Goal: Task Accomplishment & Management: Use online tool/utility

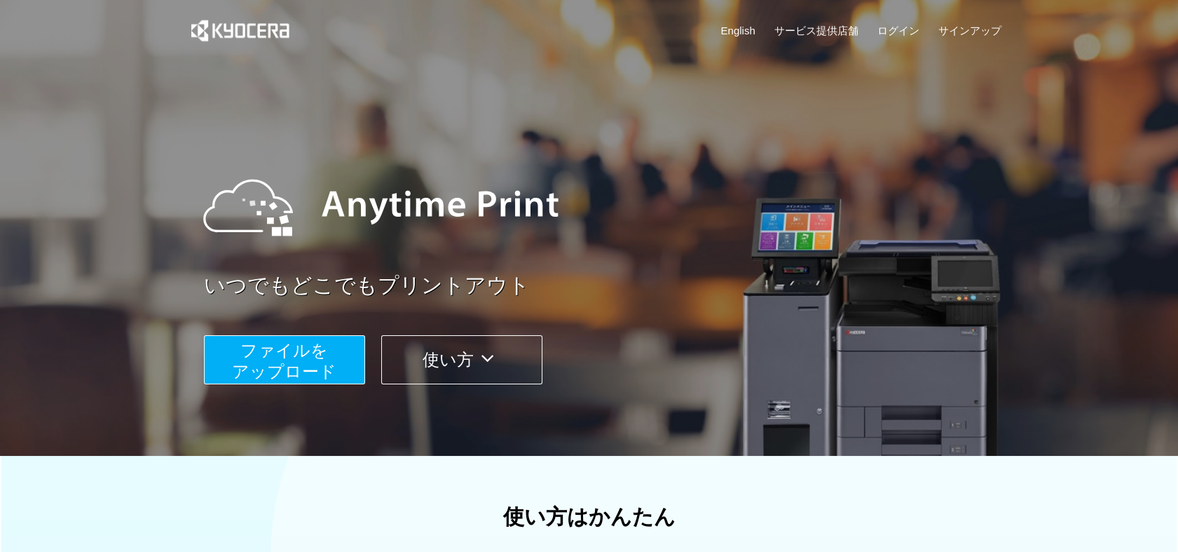
click at [308, 352] on span "ファイルを ​​アップロード" at bounding box center [284, 361] width 104 height 40
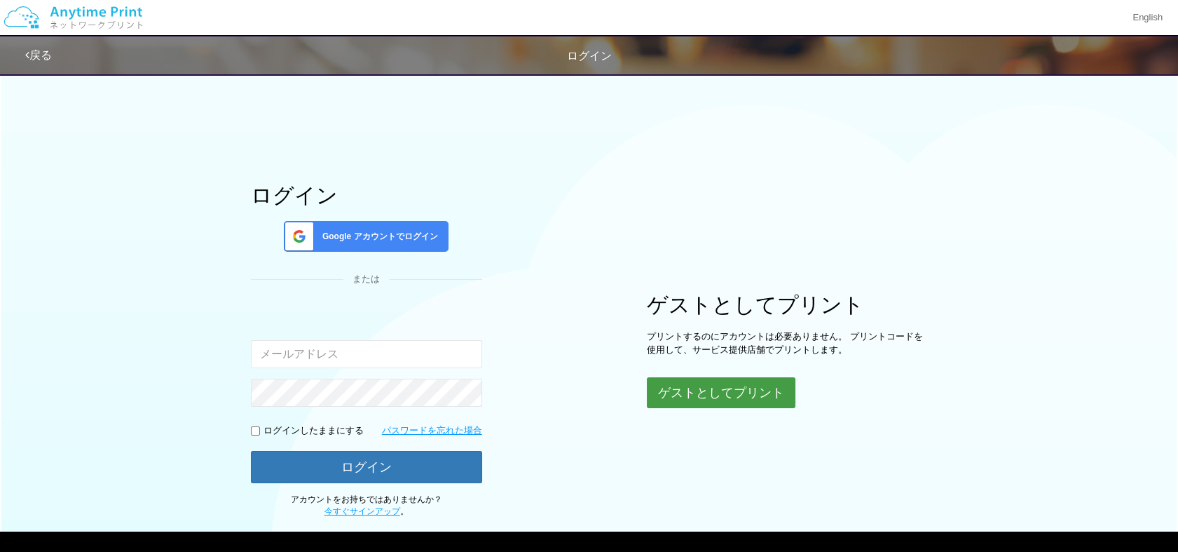
click at [715, 390] on button "ゲストとしてプリント" at bounding box center [721, 392] width 149 height 31
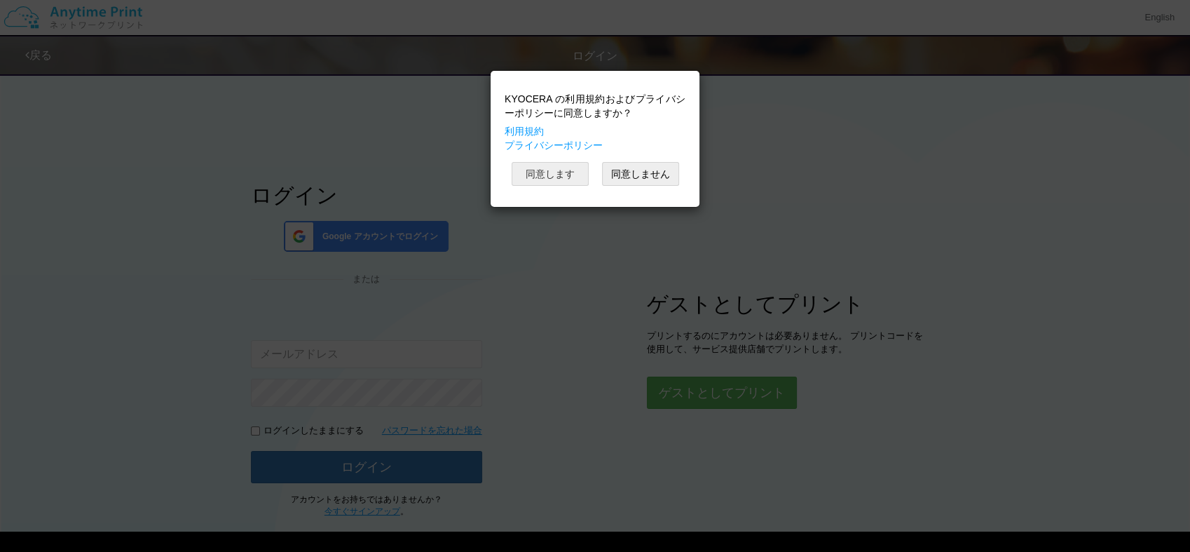
click at [544, 170] on button "同意します" at bounding box center [550, 174] width 77 height 24
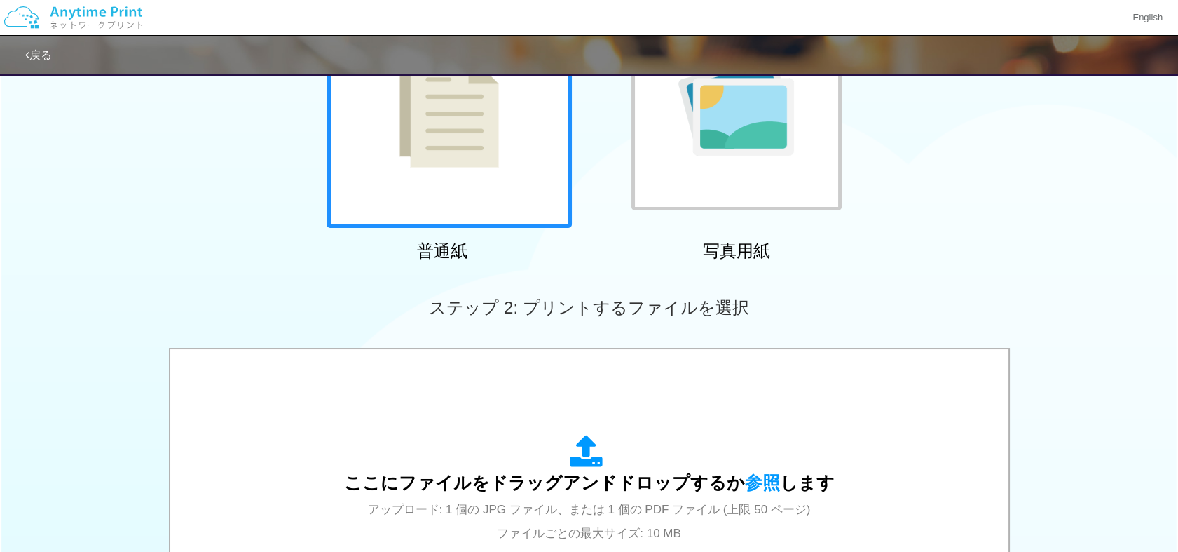
scroll to position [186, 0]
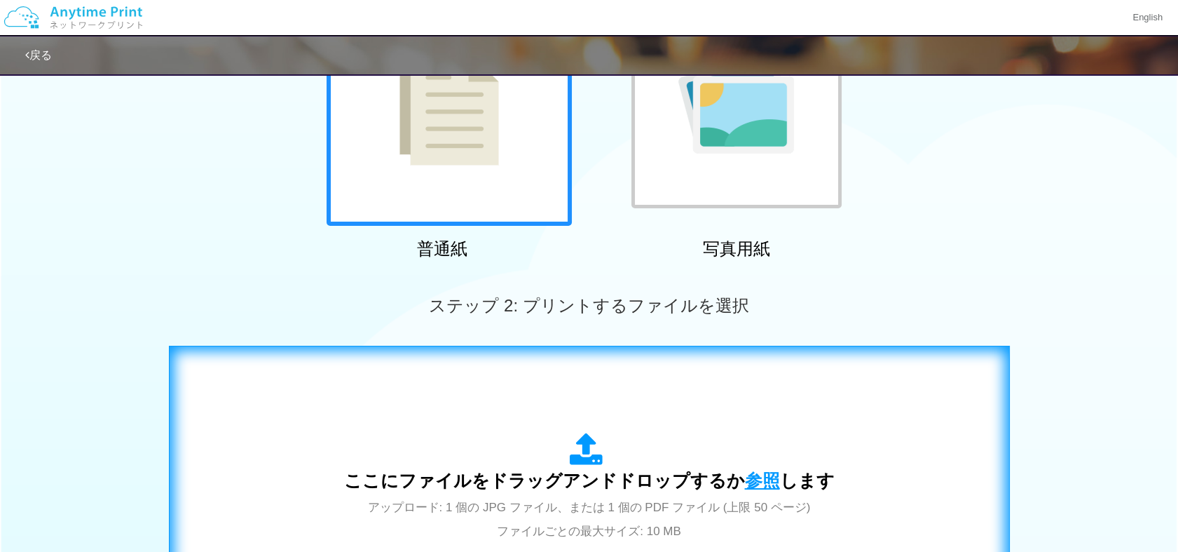
click at [758, 474] on span "参照" at bounding box center [762, 480] width 35 height 20
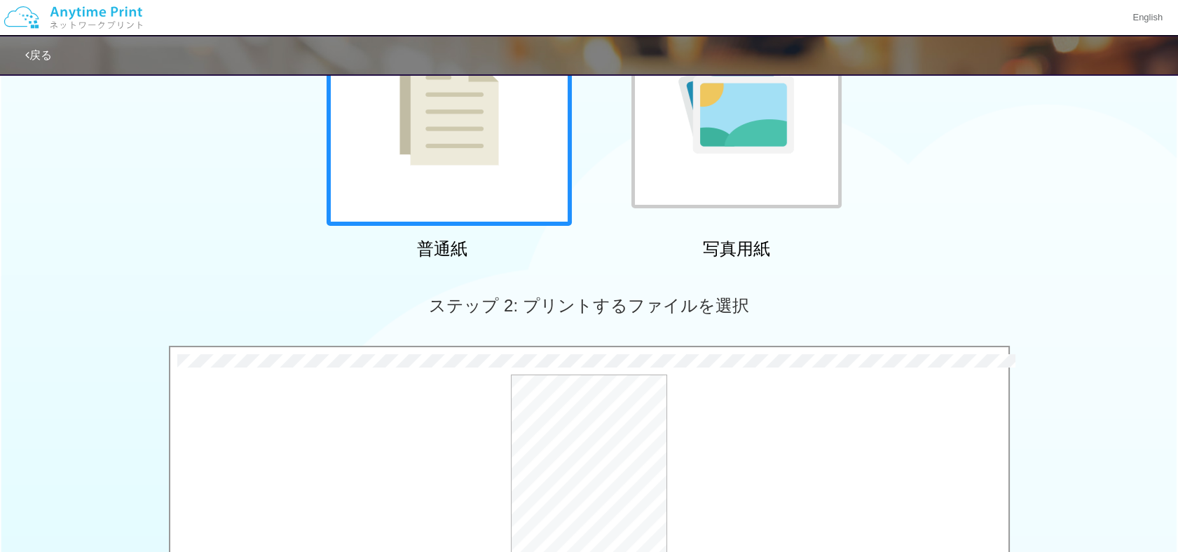
scroll to position [514, 0]
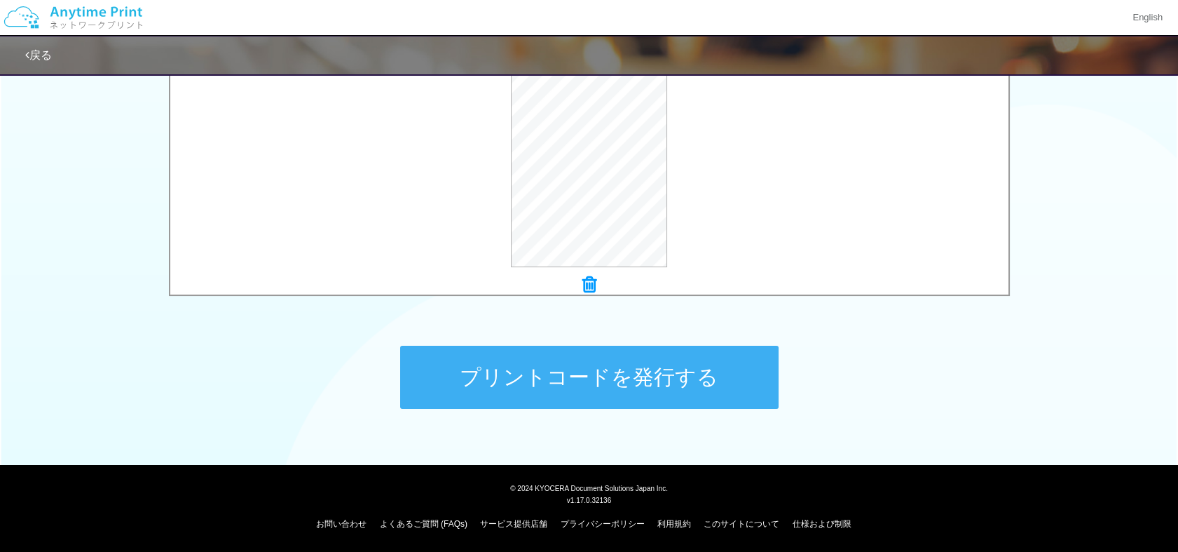
click at [558, 369] on button "プリントコードを発行する" at bounding box center [589, 377] width 378 height 63
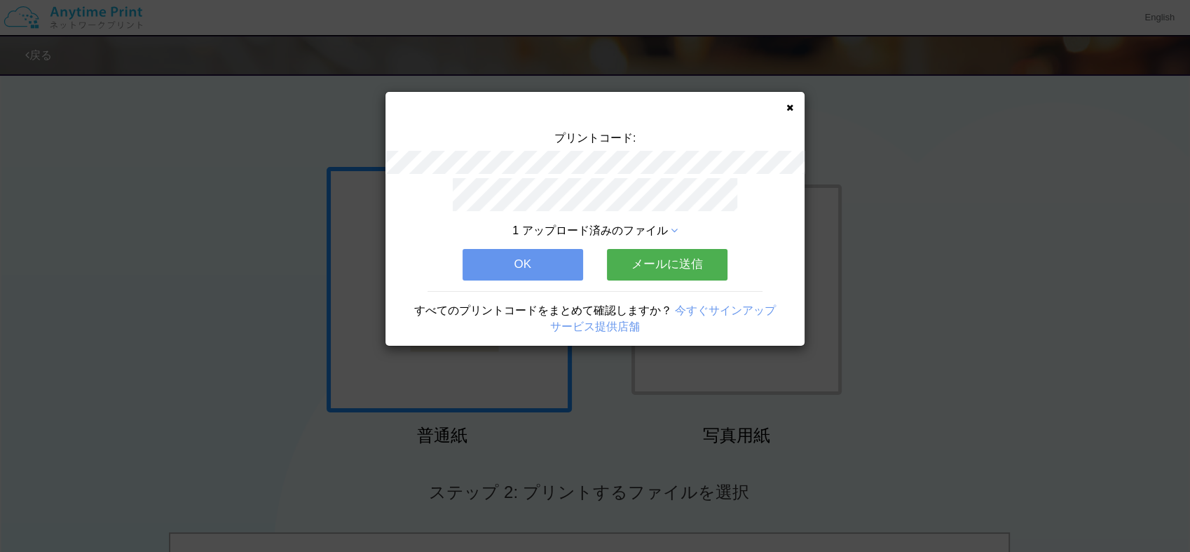
click at [528, 259] on button "OK" at bounding box center [523, 264] width 121 height 31
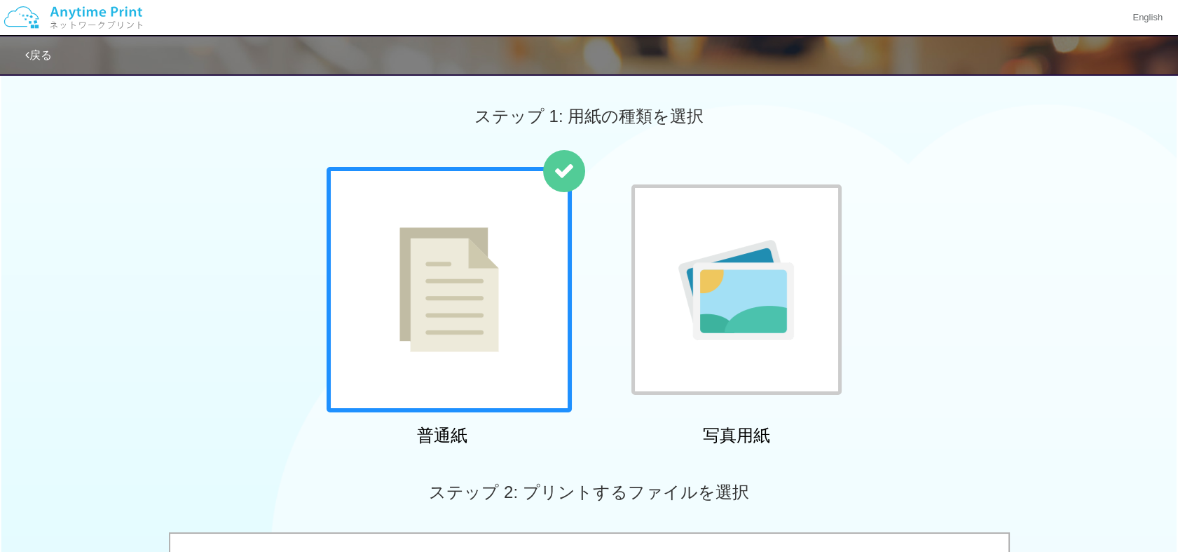
scroll to position [482, 0]
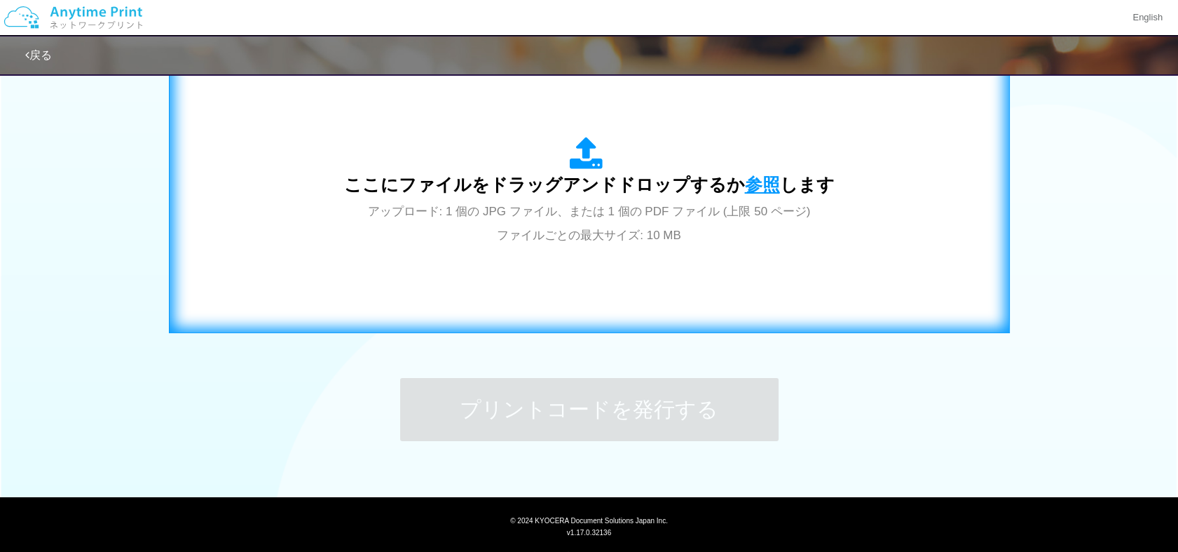
click at [753, 179] on span "参照" at bounding box center [762, 185] width 35 height 20
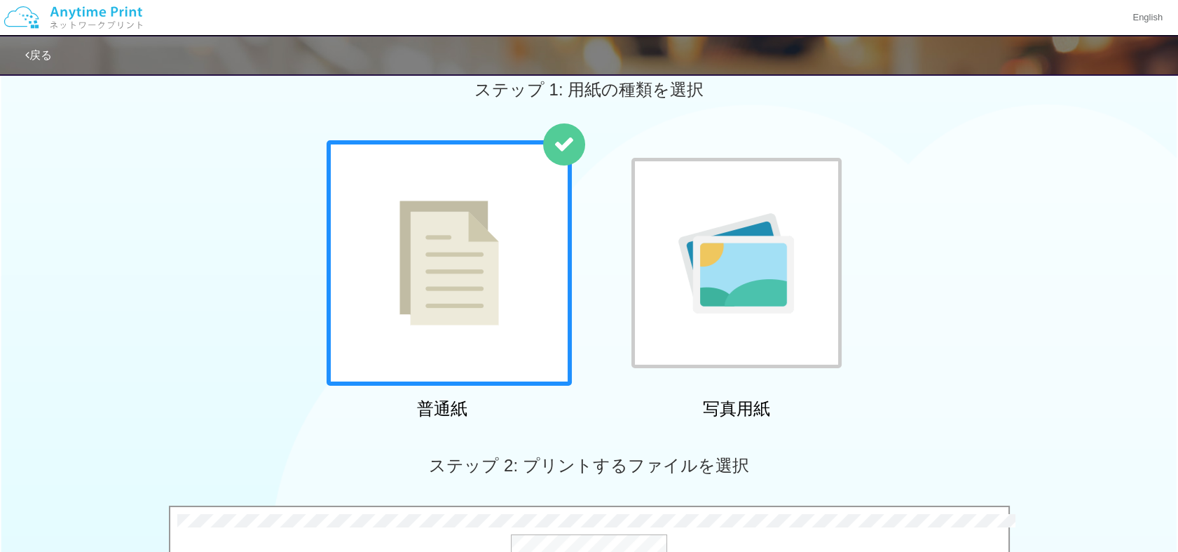
scroll to position [0, 0]
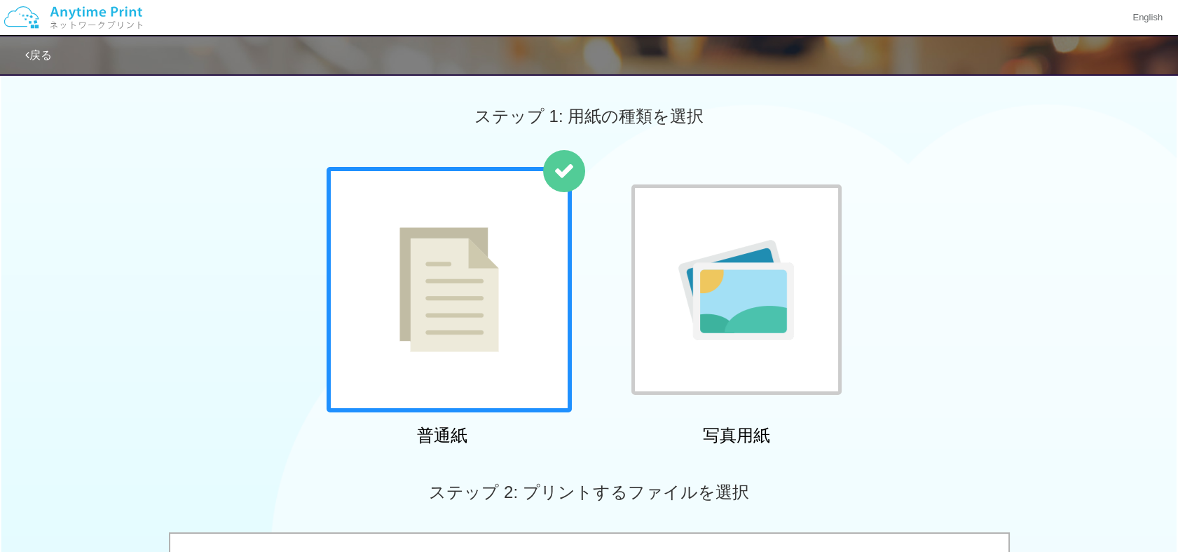
scroll to position [482, 0]
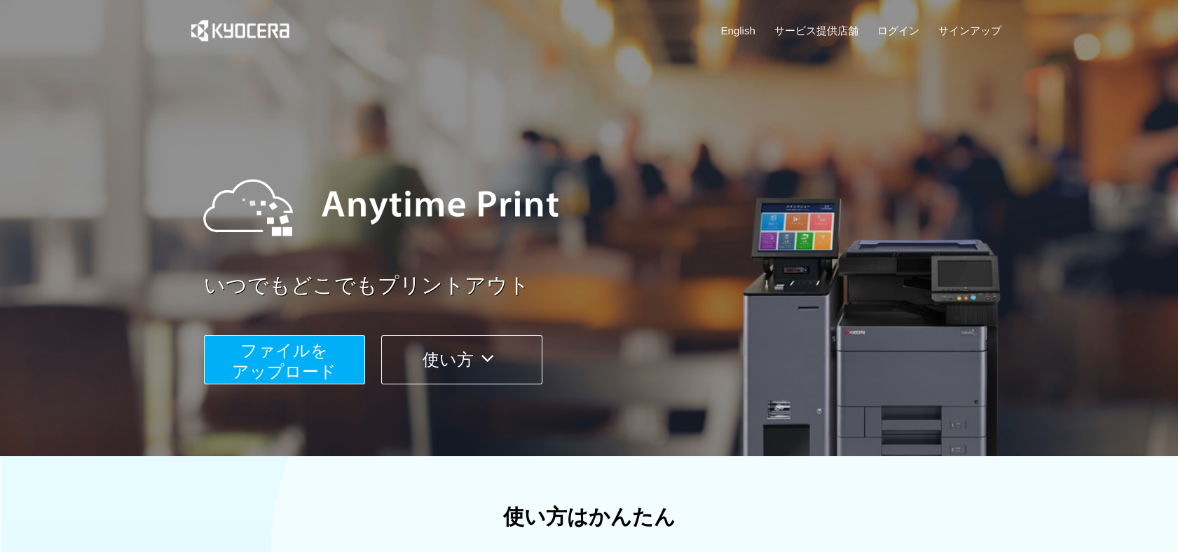
click at [250, 350] on span "ファイルを ​​アップロード" at bounding box center [284, 361] width 104 height 40
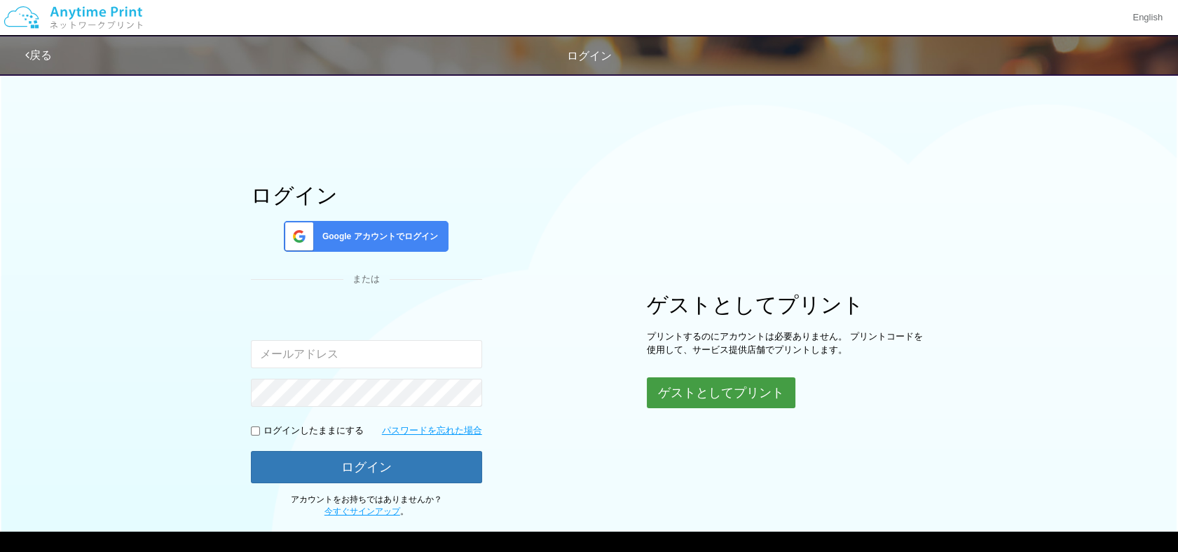
click at [706, 392] on button "ゲストとしてプリント" at bounding box center [721, 392] width 149 height 31
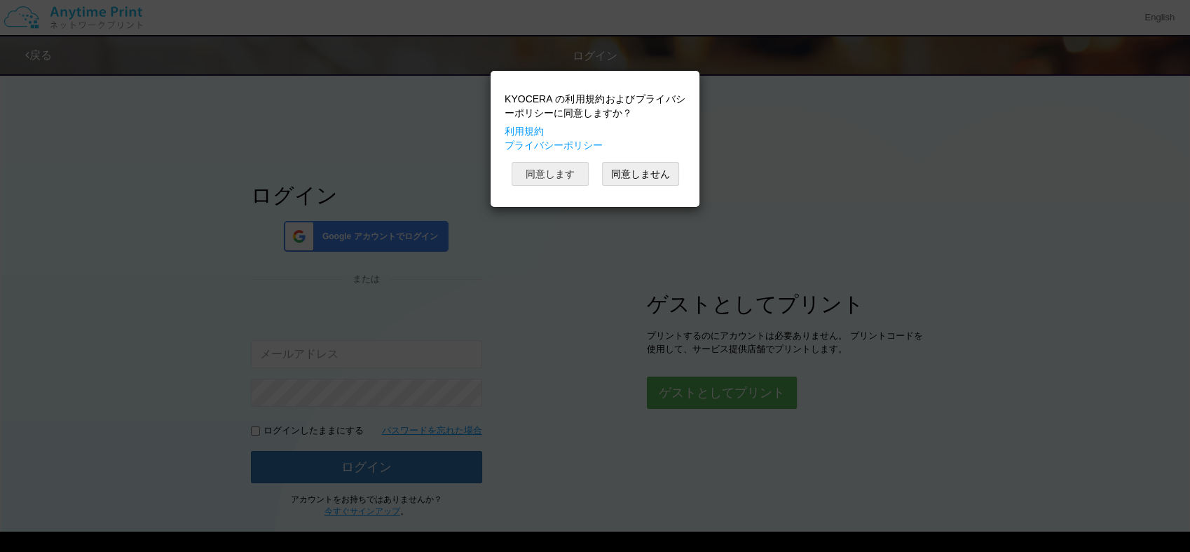
click at [552, 170] on button "同意します" at bounding box center [550, 174] width 77 height 24
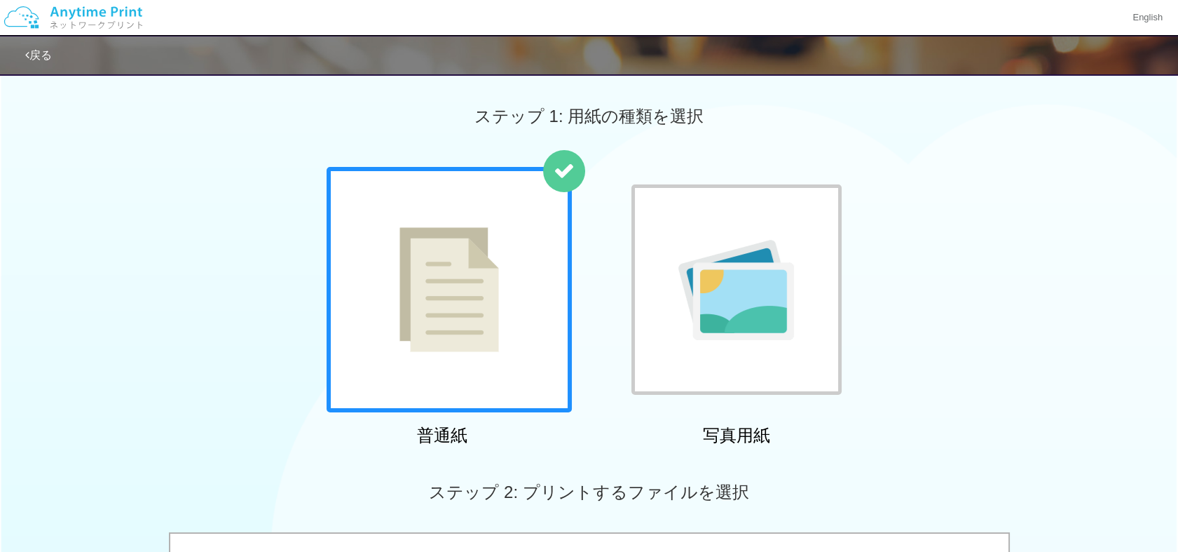
scroll to position [482, 0]
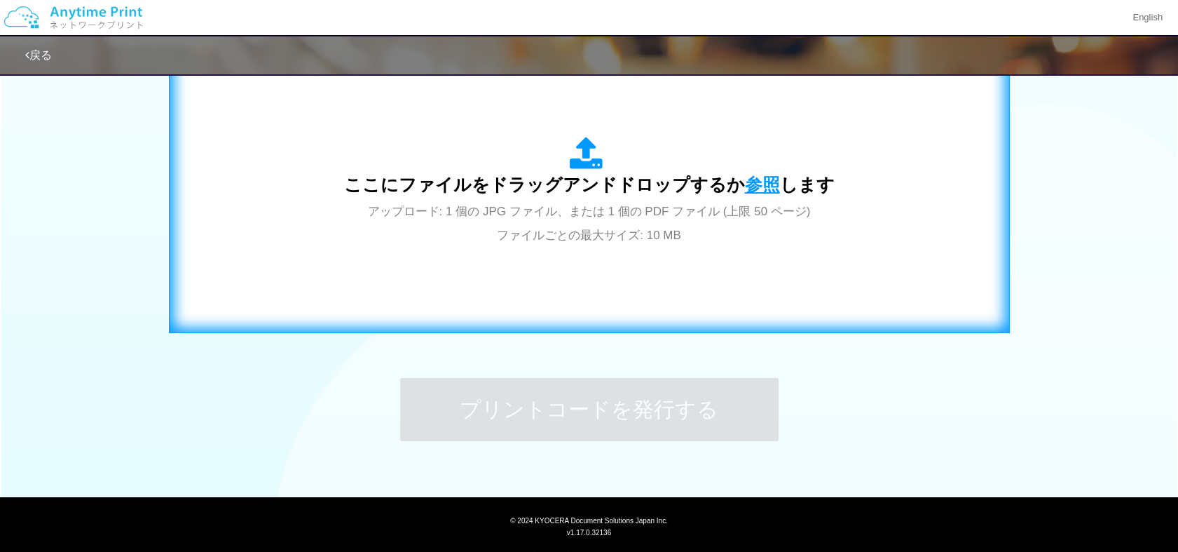
click at [760, 186] on span "参照" at bounding box center [762, 185] width 35 height 20
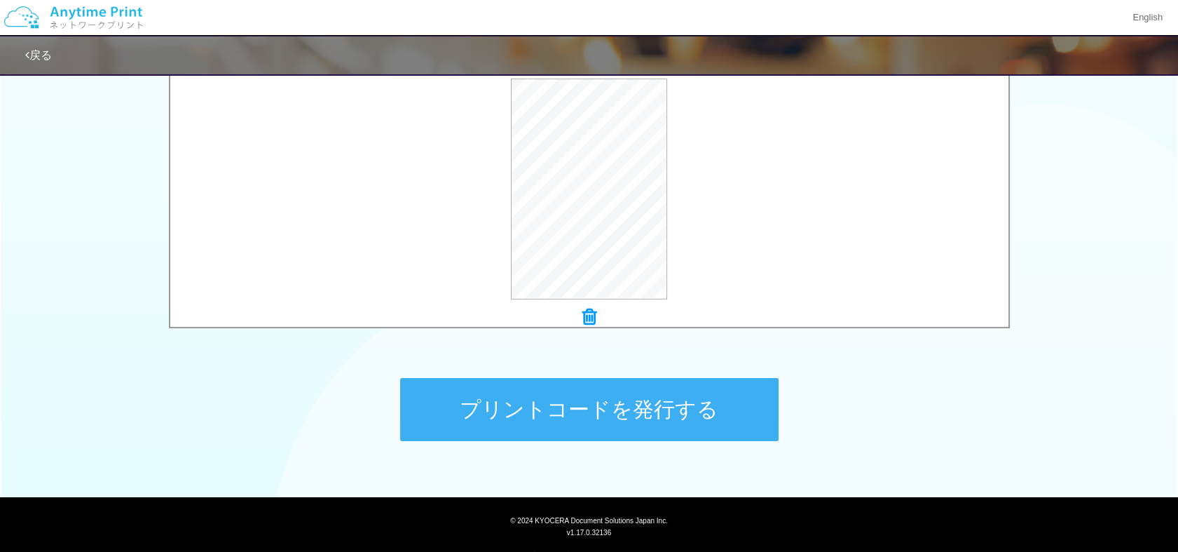
click at [628, 402] on button "プリントコードを発行する" at bounding box center [589, 409] width 378 height 63
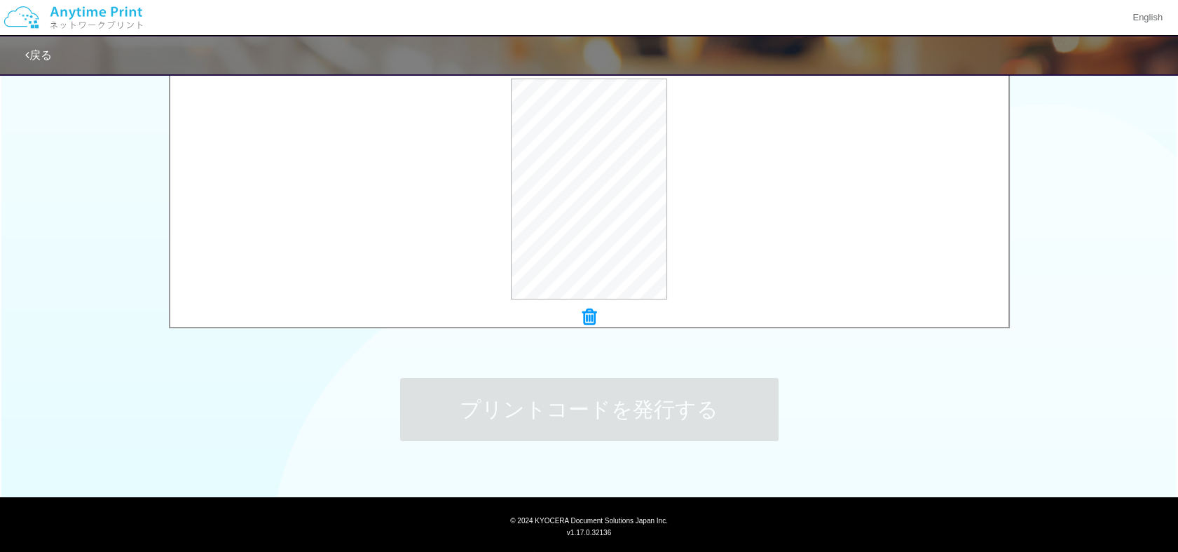
scroll to position [0, 0]
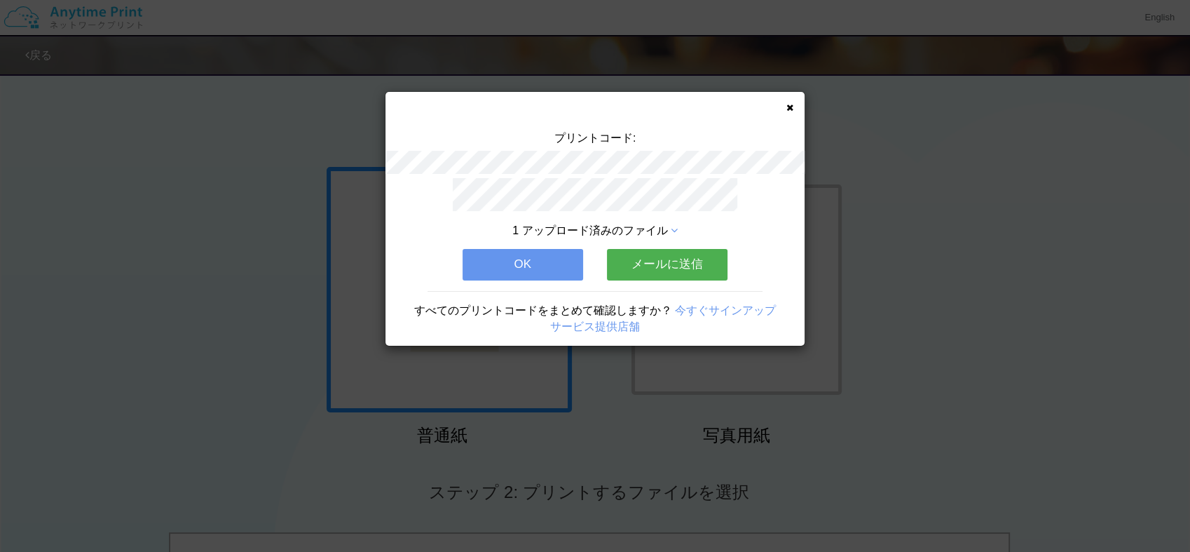
click at [521, 259] on button "OK" at bounding box center [523, 264] width 121 height 31
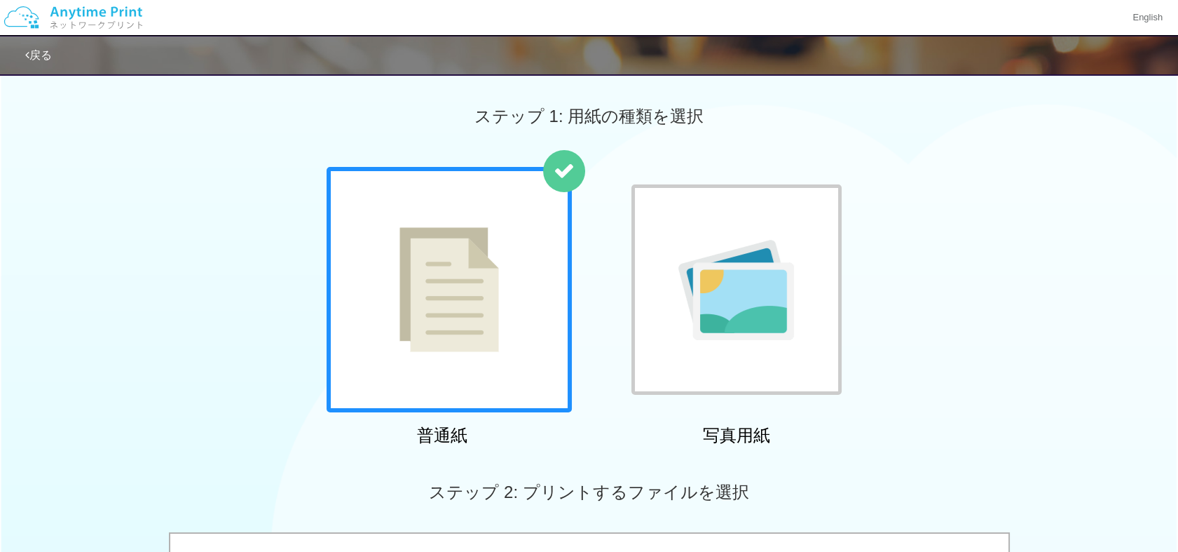
scroll to position [482, 0]
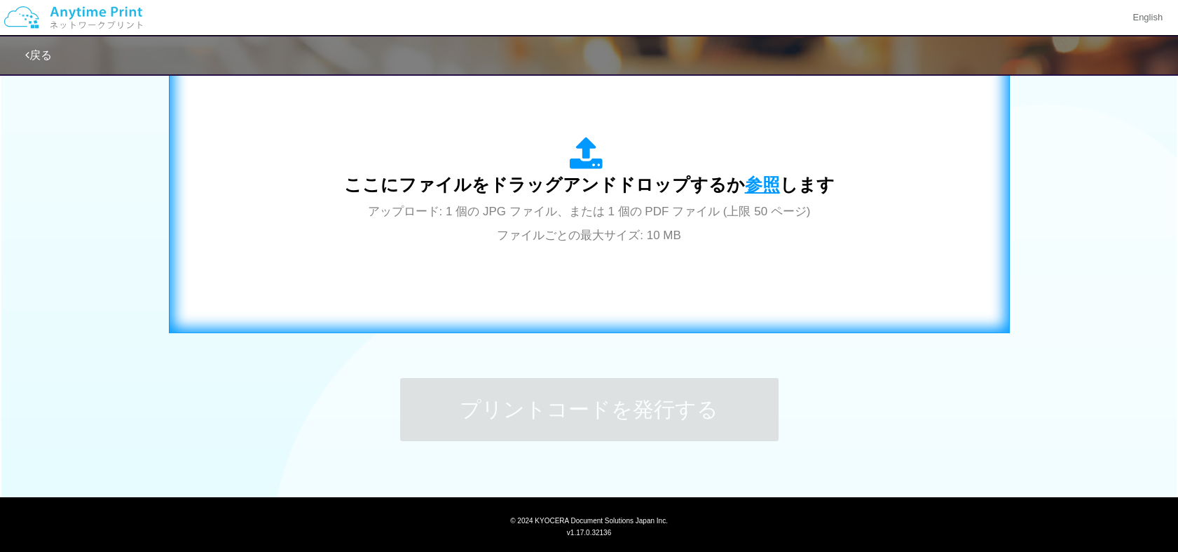
click at [751, 181] on span "参照" at bounding box center [762, 185] width 35 height 20
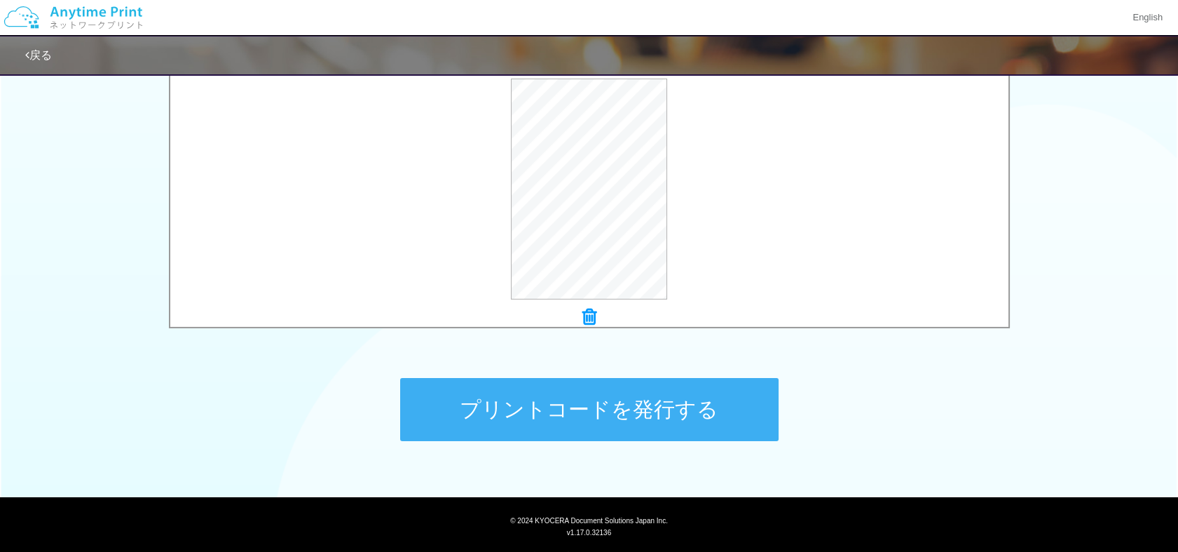
click at [587, 414] on button "プリントコードを発行する" at bounding box center [589, 409] width 378 height 63
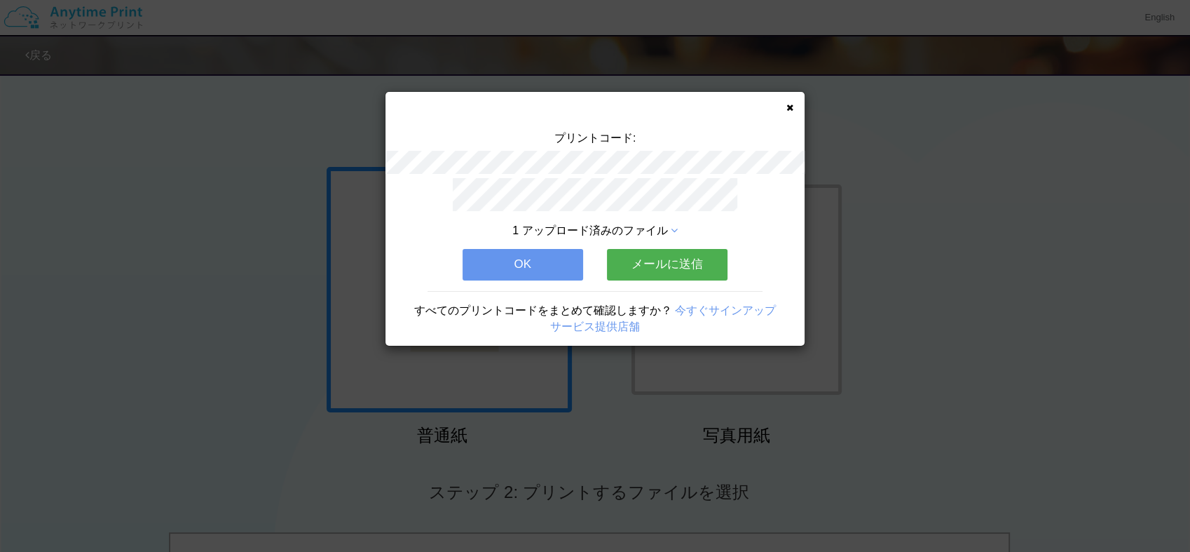
click at [530, 258] on button "OK" at bounding box center [523, 264] width 121 height 31
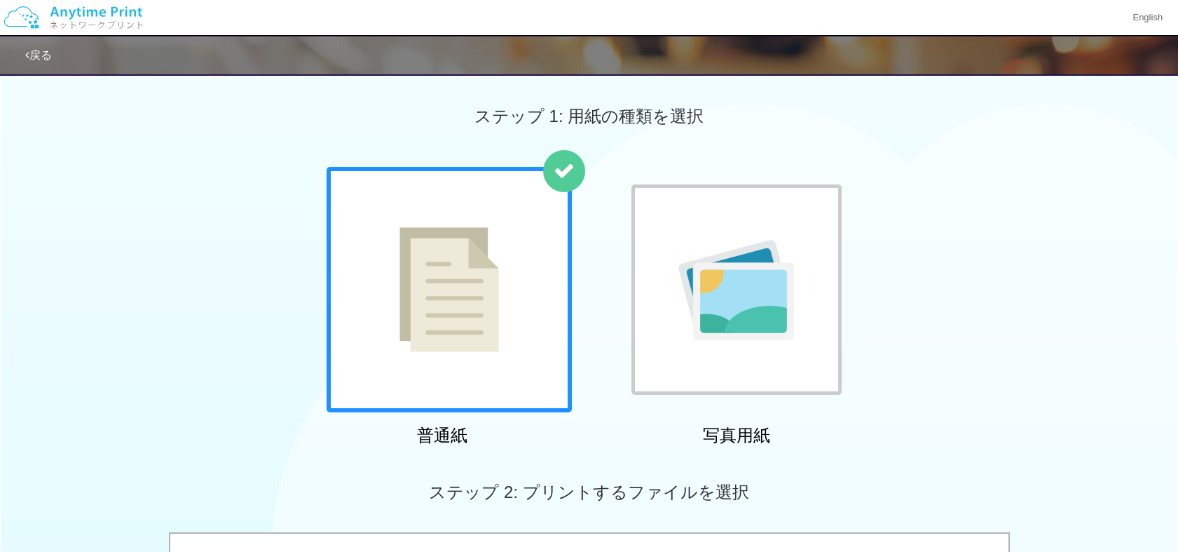
scroll to position [482, 0]
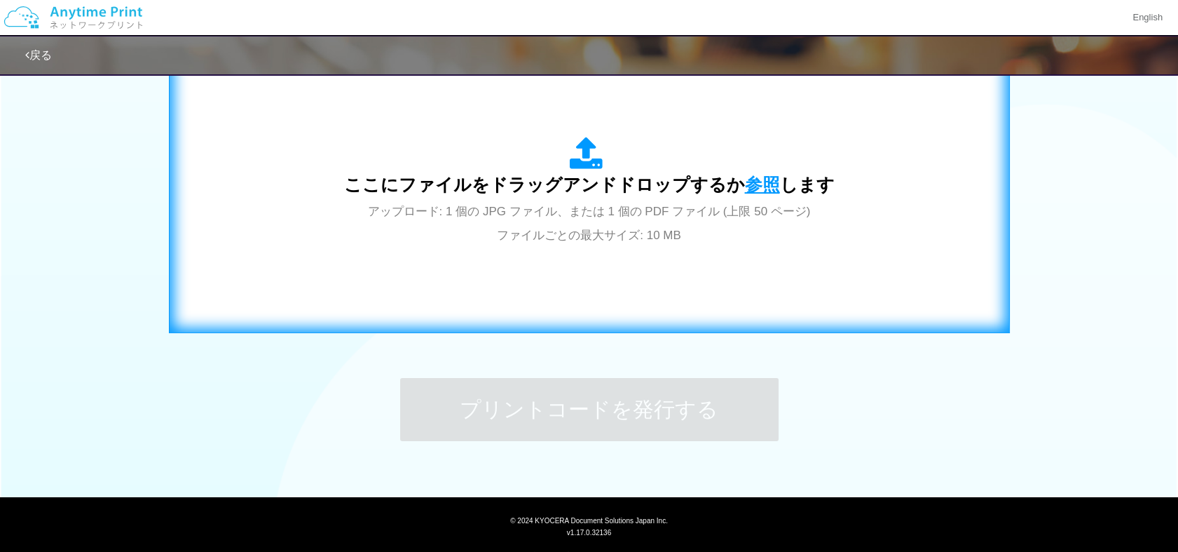
click at [753, 182] on span "参照" at bounding box center [762, 185] width 35 height 20
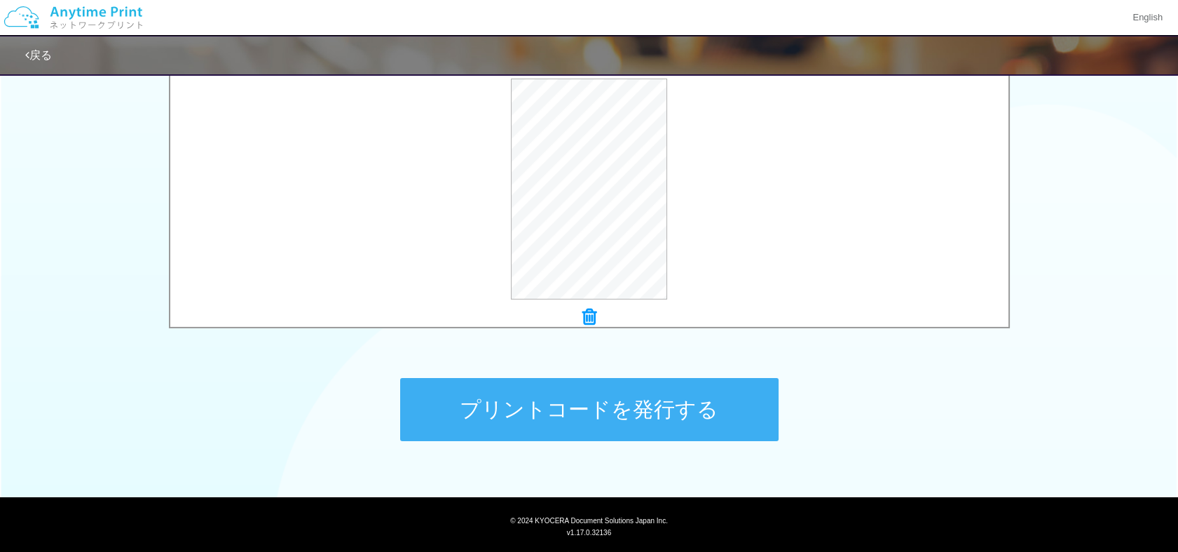
click at [590, 397] on button "プリントコードを発行する" at bounding box center [589, 409] width 378 height 63
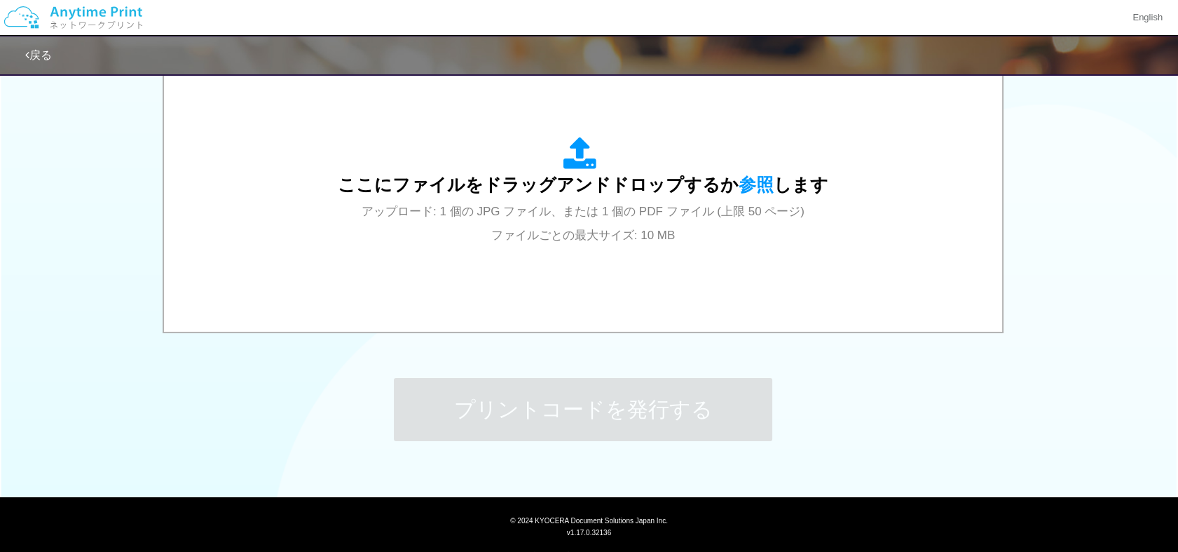
scroll to position [0, 0]
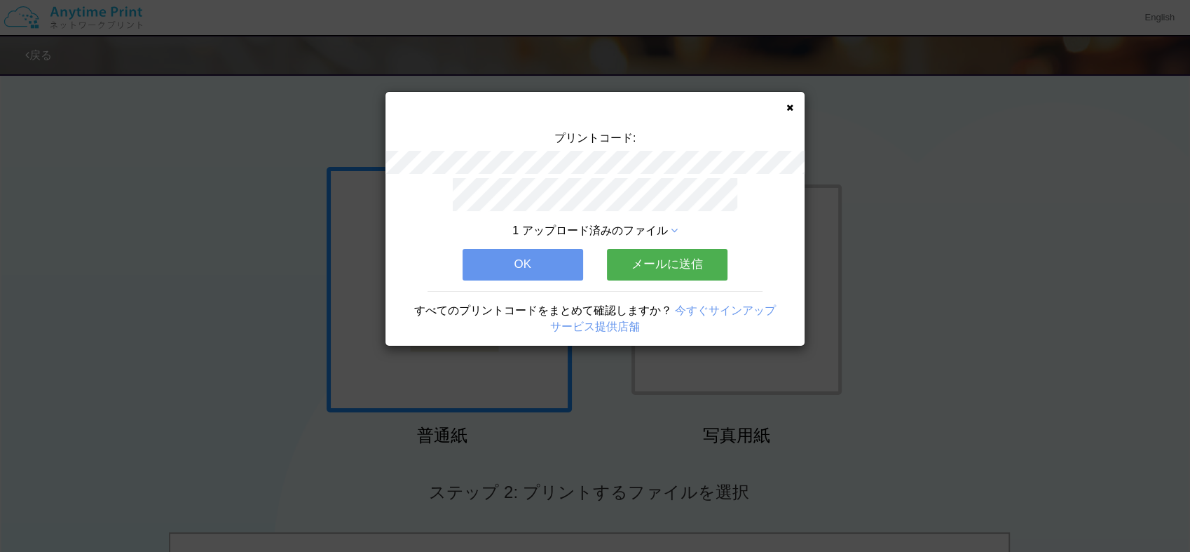
click at [544, 252] on button "OK" at bounding box center [523, 264] width 121 height 31
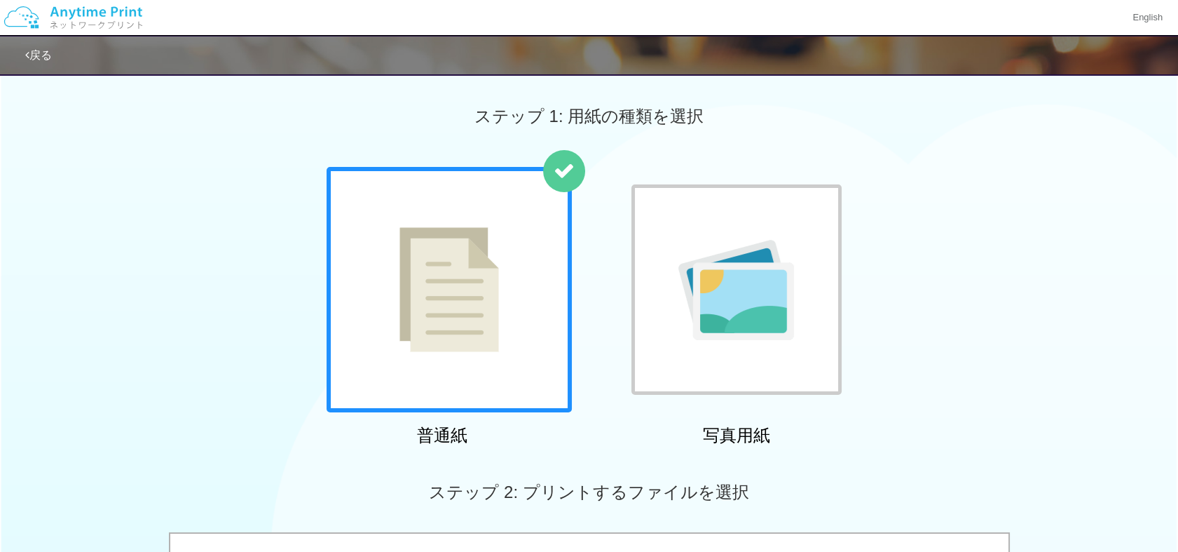
scroll to position [482, 0]
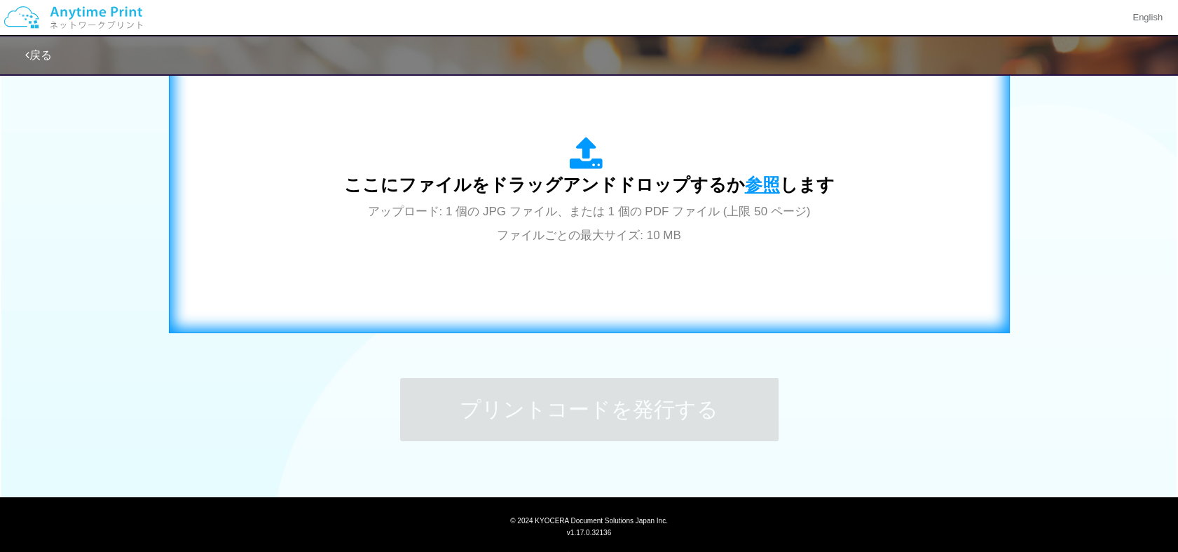
click at [751, 183] on span "参照" at bounding box center [762, 185] width 35 height 20
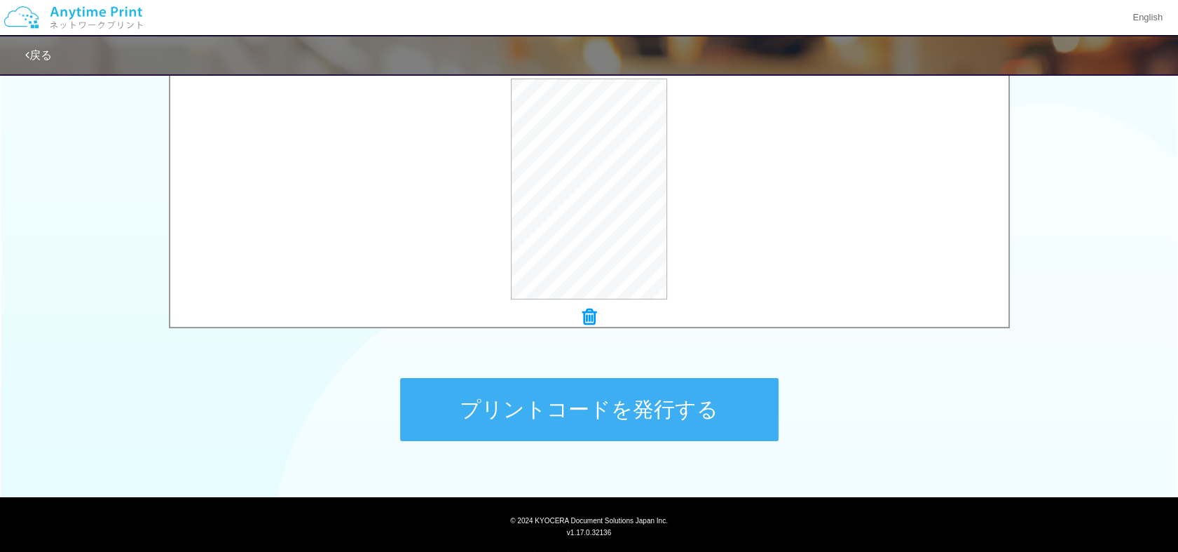
click at [595, 404] on button "プリントコードを発行する" at bounding box center [589, 409] width 378 height 63
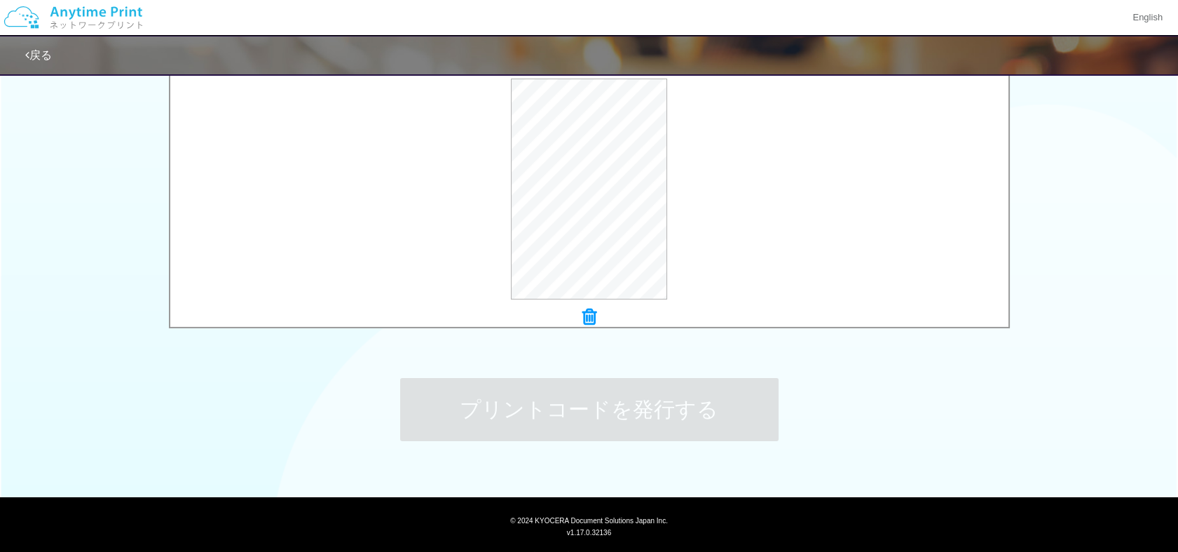
scroll to position [0, 0]
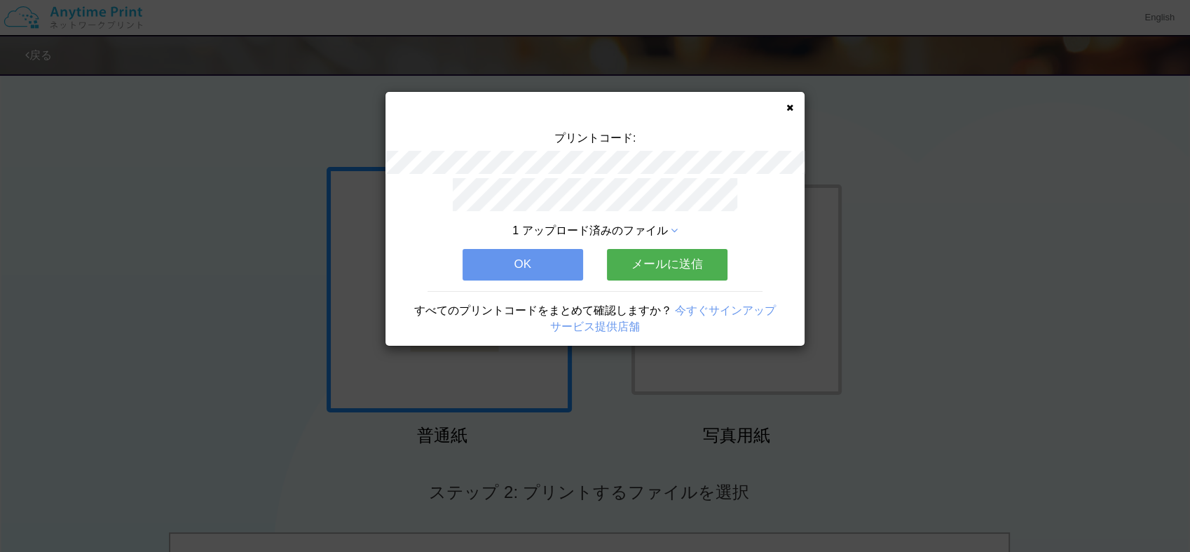
click at [516, 261] on button "OK" at bounding box center [523, 264] width 121 height 31
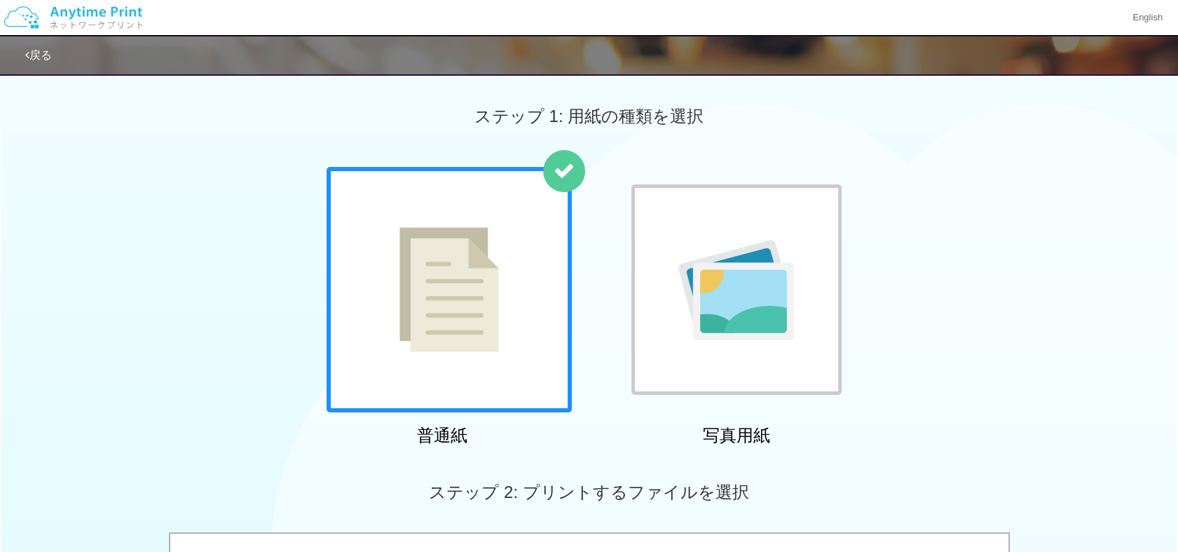
scroll to position [482, 0]
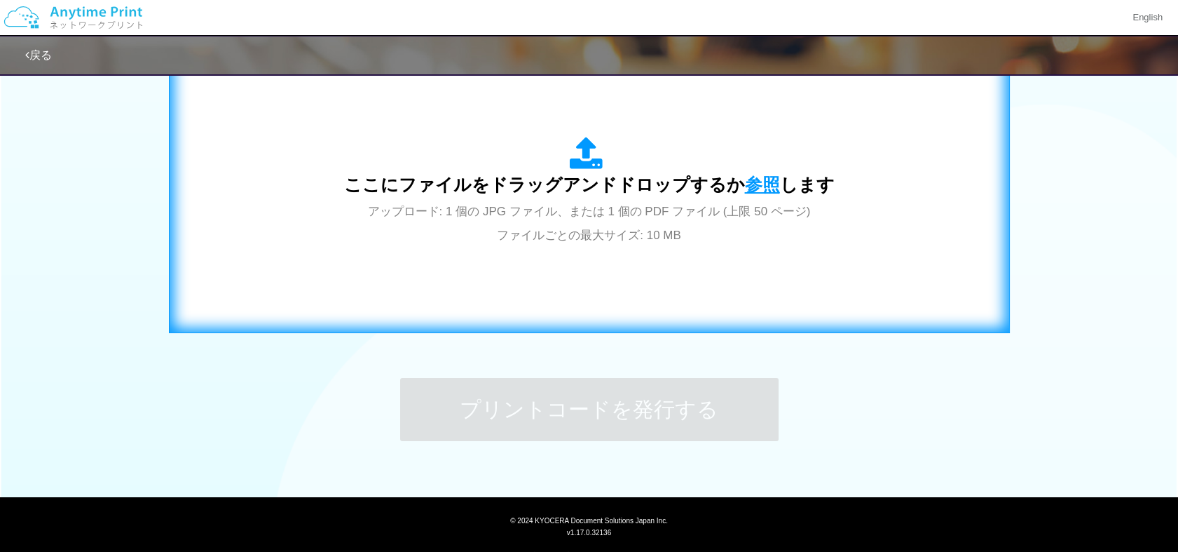
click at [749, 179] on span "参照" at bounding box center [762, 185] width 35 height 20
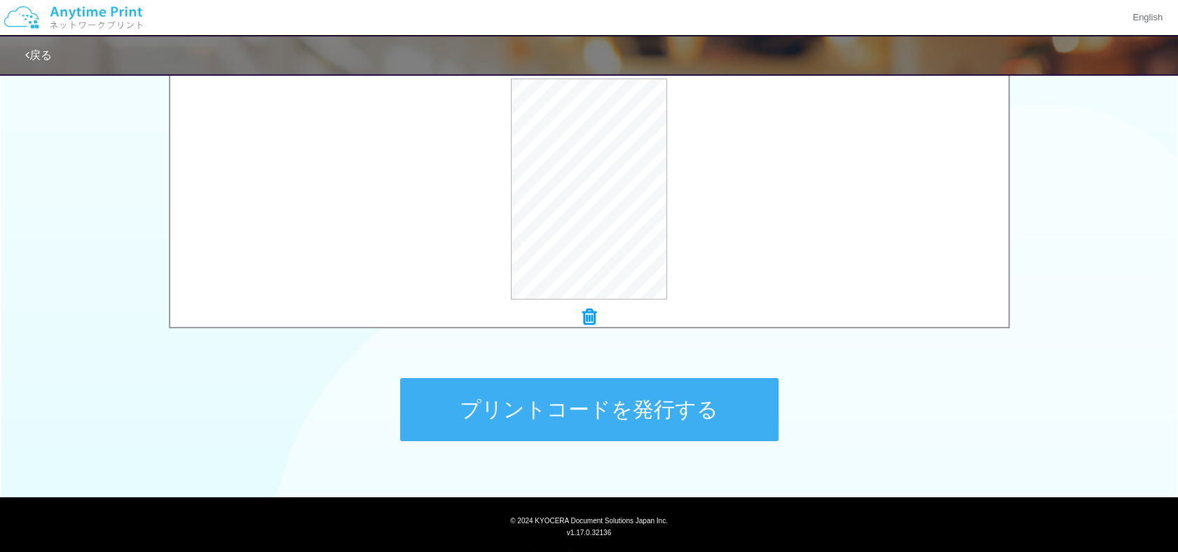
click at [565, 402] on button "プリントコードを発行する" at bounding box center [589, 409] width 378 height 63
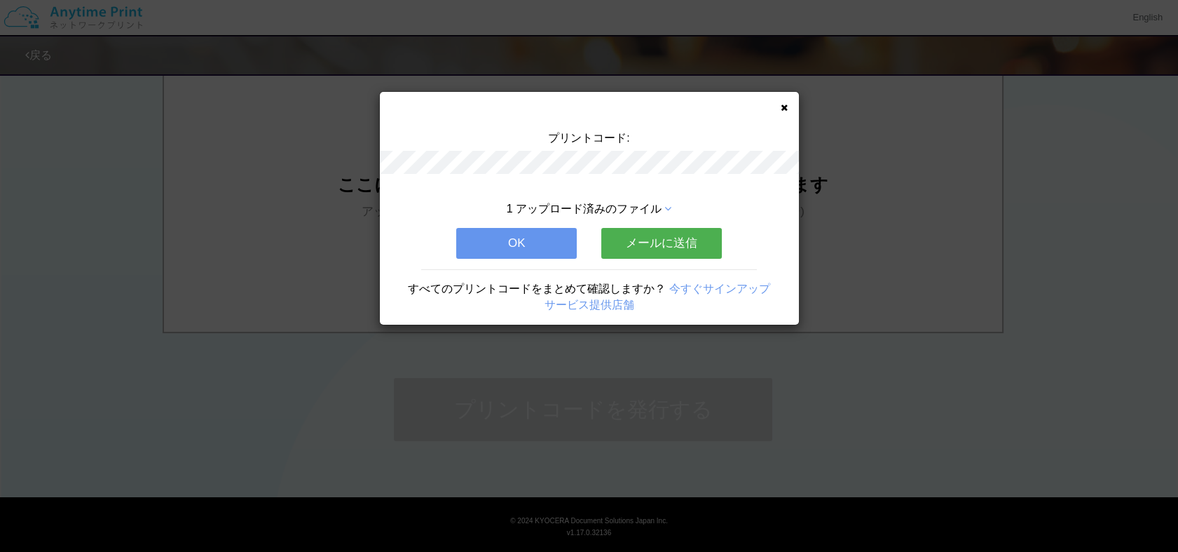
scroll to position [0, 0]
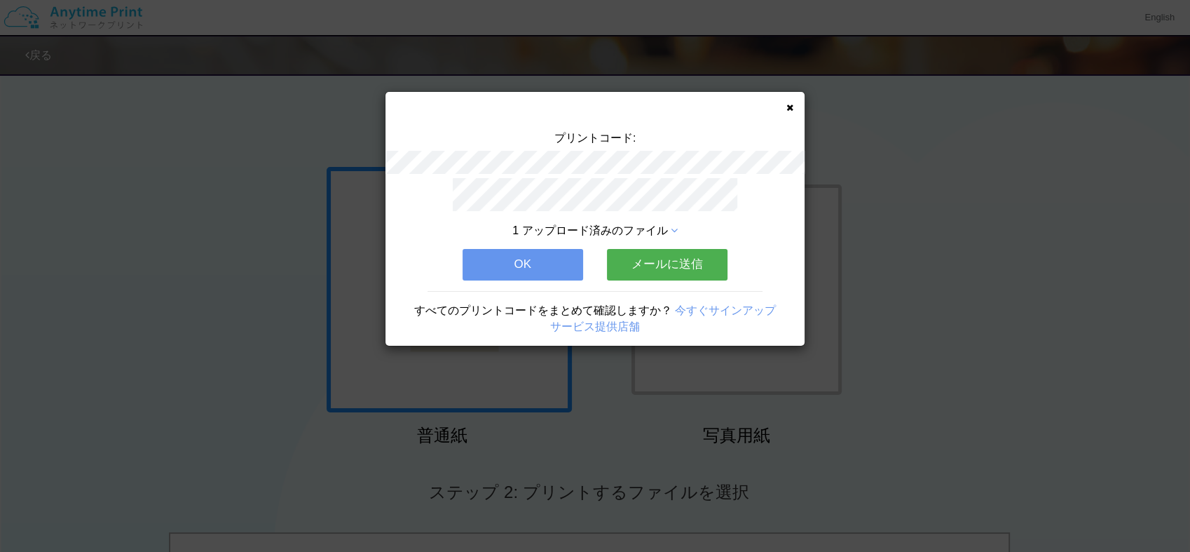
click at [514, 257] on button "OK" at bounding box center [523, 264] width 121 height 31
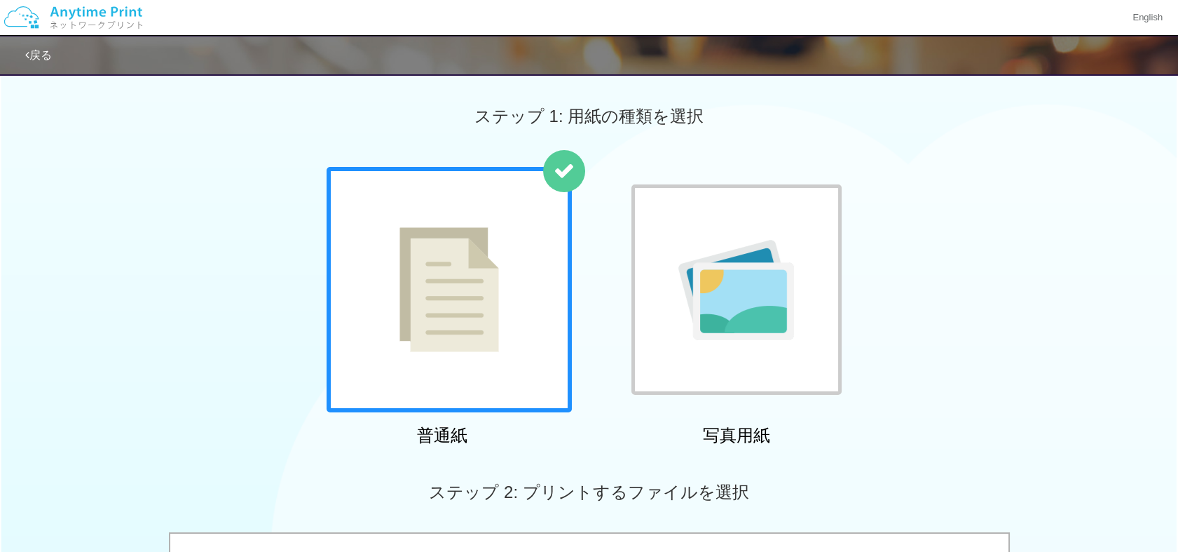
scroll to position [482, 0]
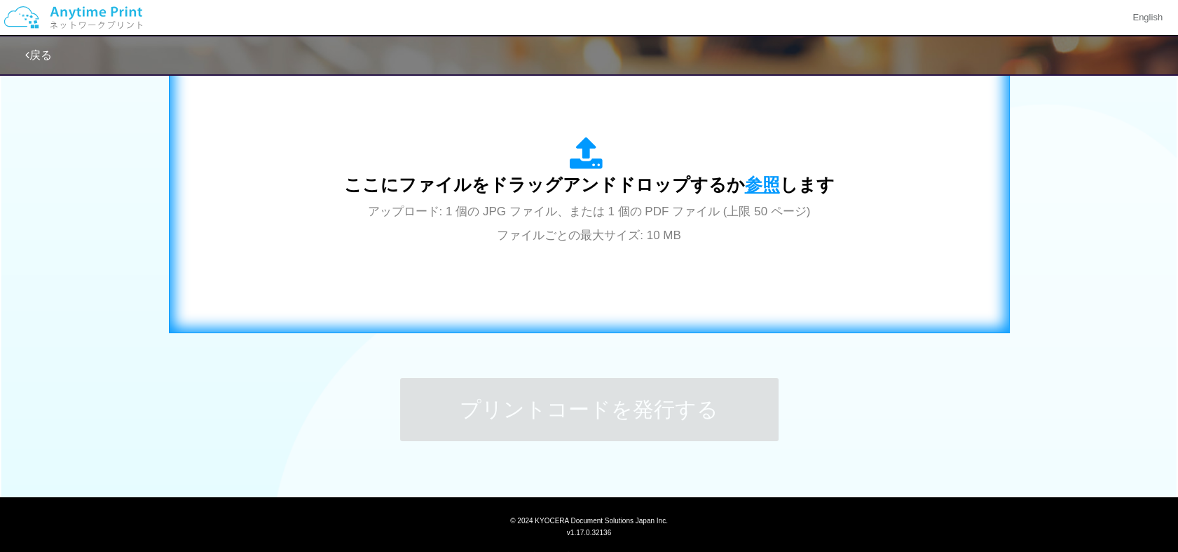
click at [751, 179] on span "参照" at bounding box center [762, 185] width 35 height 20
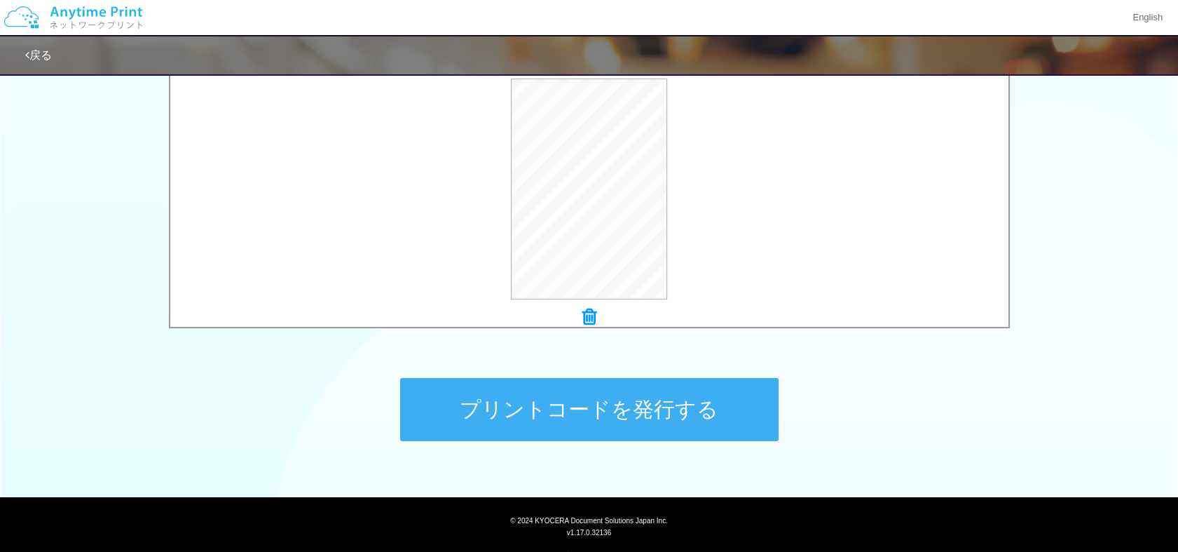
click at [543, 408] on button "プリントコードを発行する" at bounding box center [589, 409] width 378 height 63
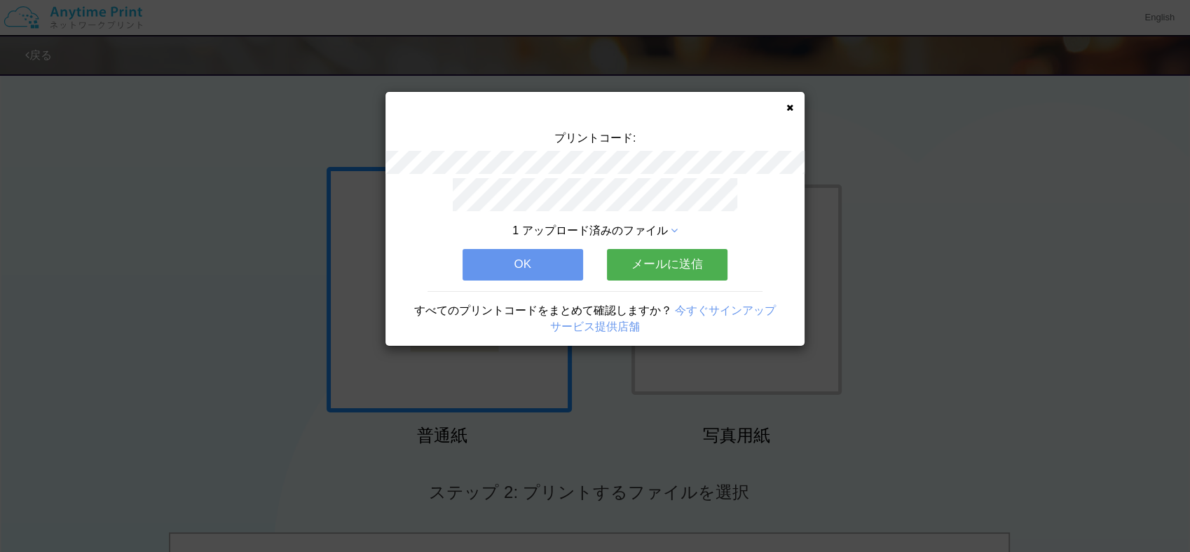
click at [538, 257] on button "OK" at bounding box center [523, 264] width 121 height 31
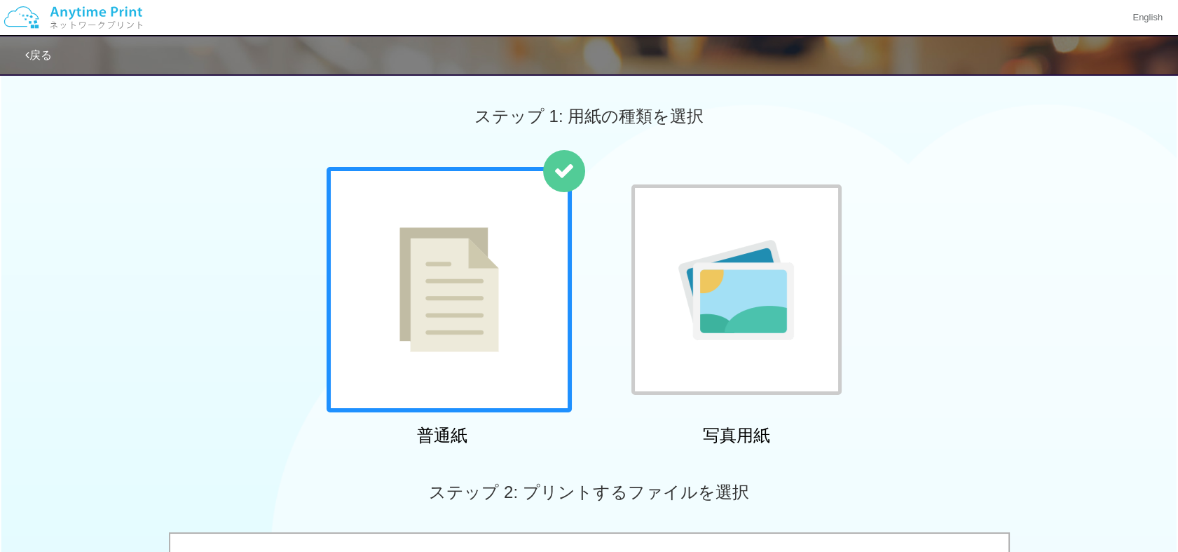
scroll to position [482, 0]
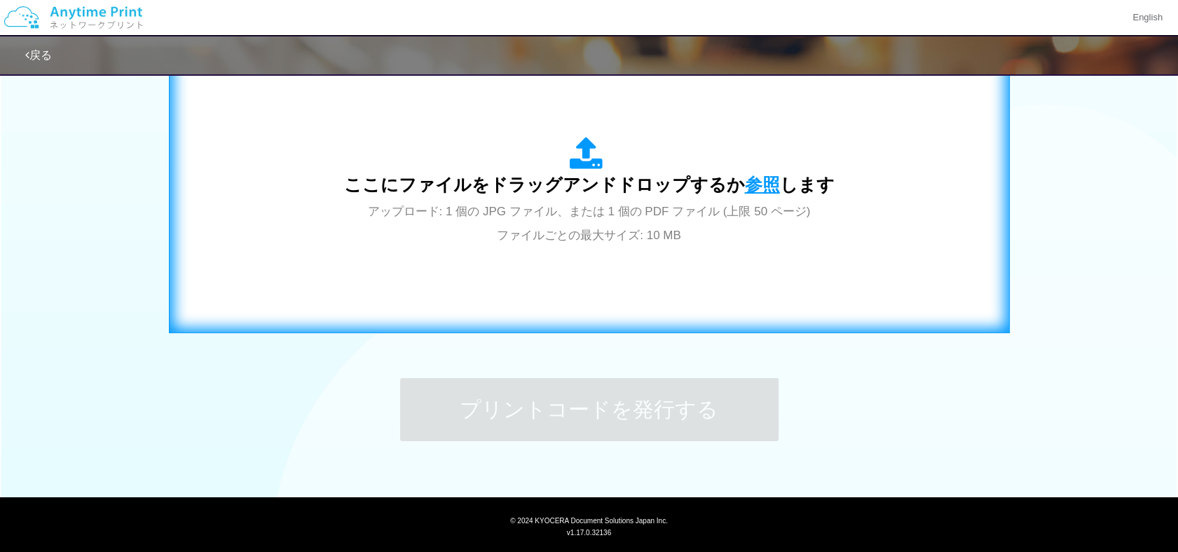
click at [753, 189] on span "参照" at bounding box center [762, 185] width 35 height 20
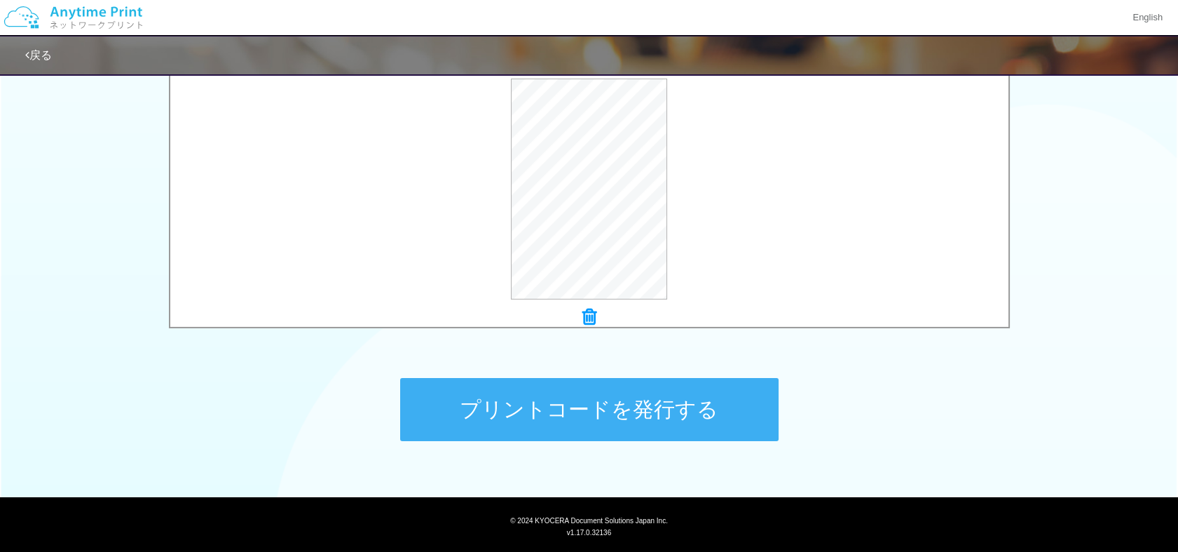
click at [588, 402] on button "プリントコードを発行する" at bounding box center [589, 409] width 378 height 63
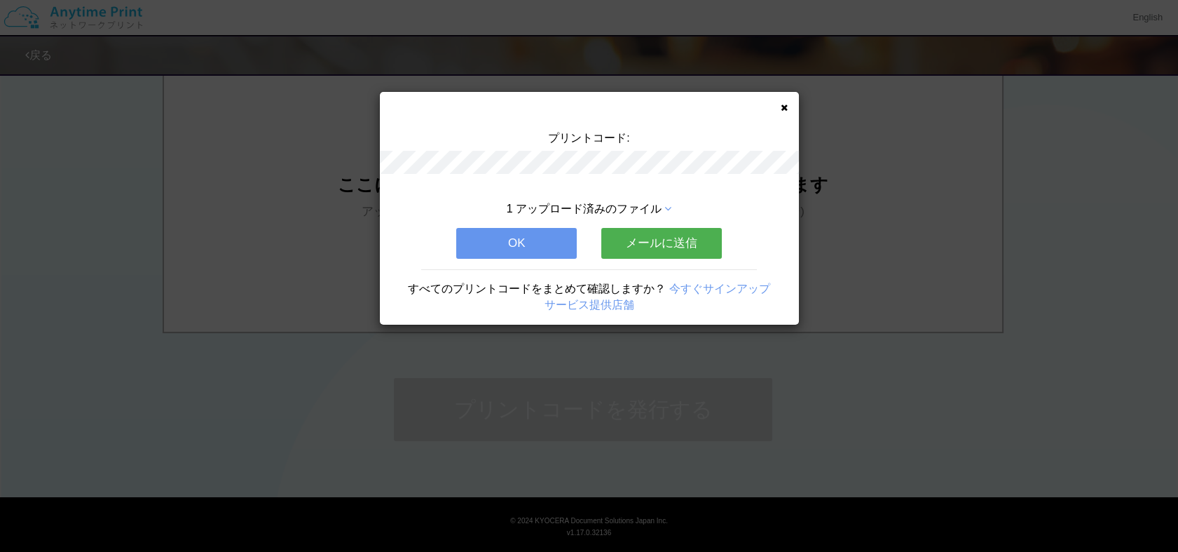
scroll to position [0, 0]
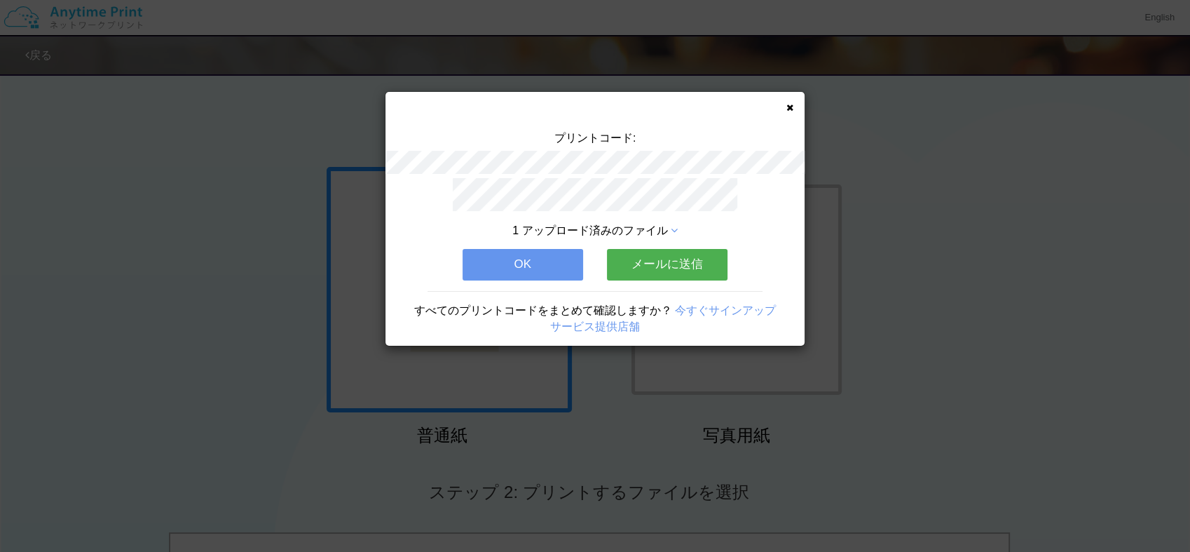
click at [516, 257] on button "OK" at bounding box center [523, 264] width 121 height 31
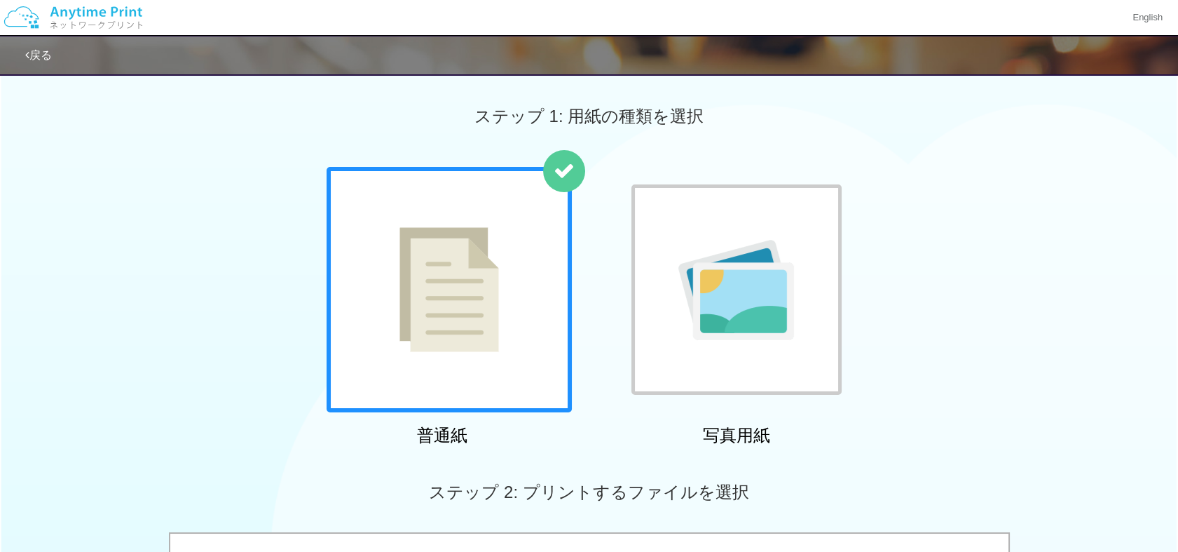
scroll to position [482, 0]
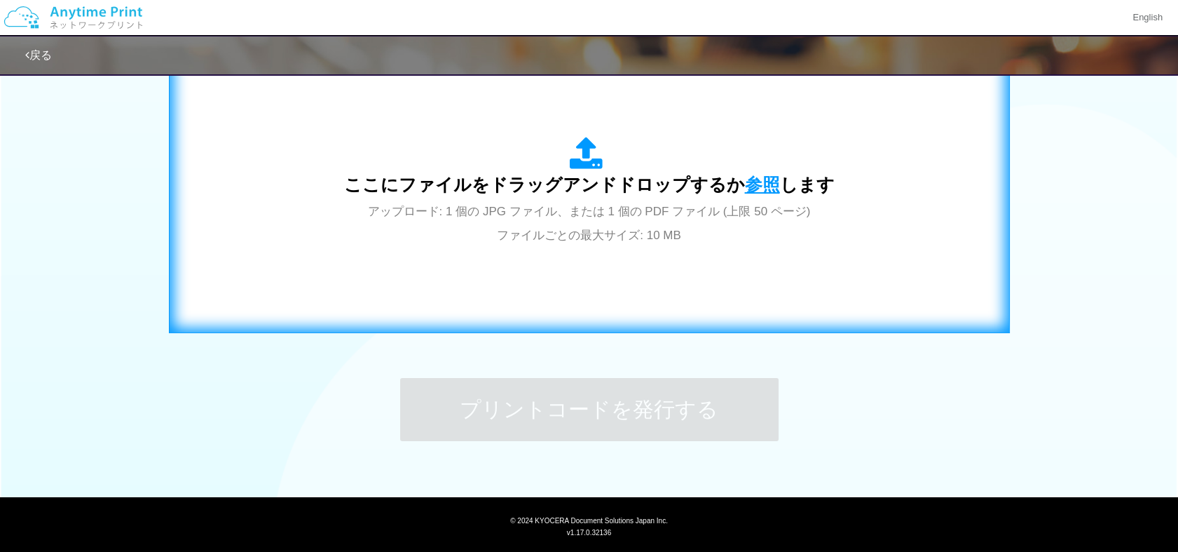
click at [762, 182] on span "参照" at bounding box center [762, 185] width 35 height 20
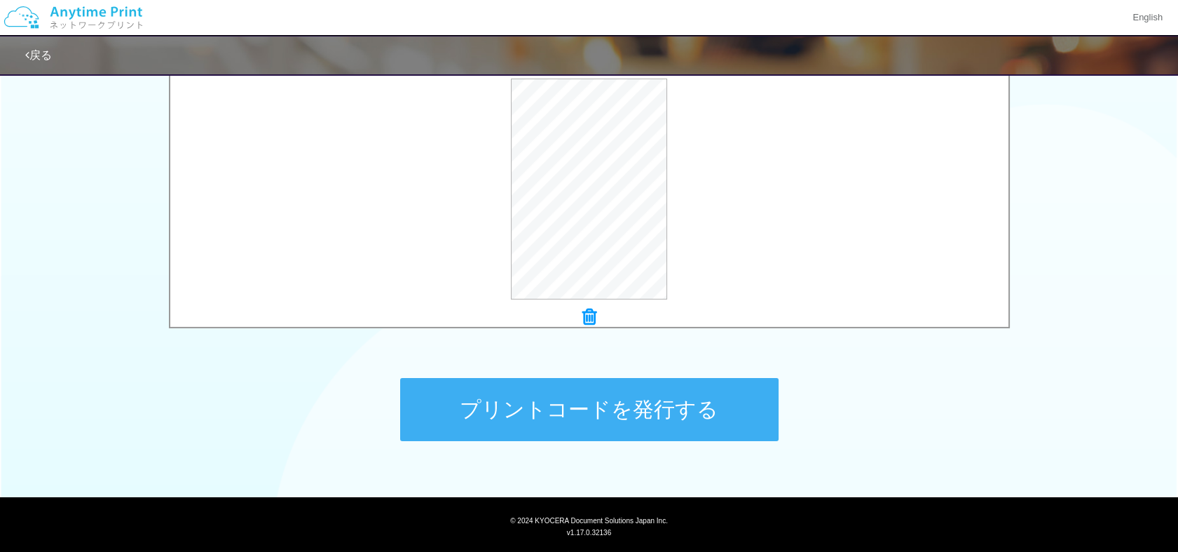
click at [528, 390] on button "プリントコードを発行する" at bounding box center [589, 409] width 378 height 63
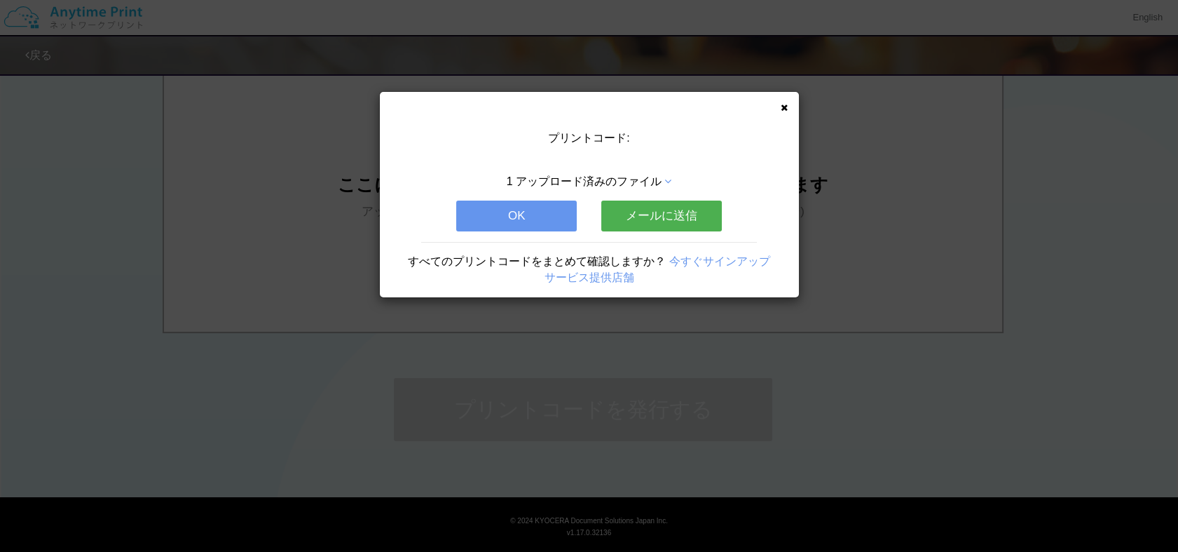
scroll to position [0, 0]
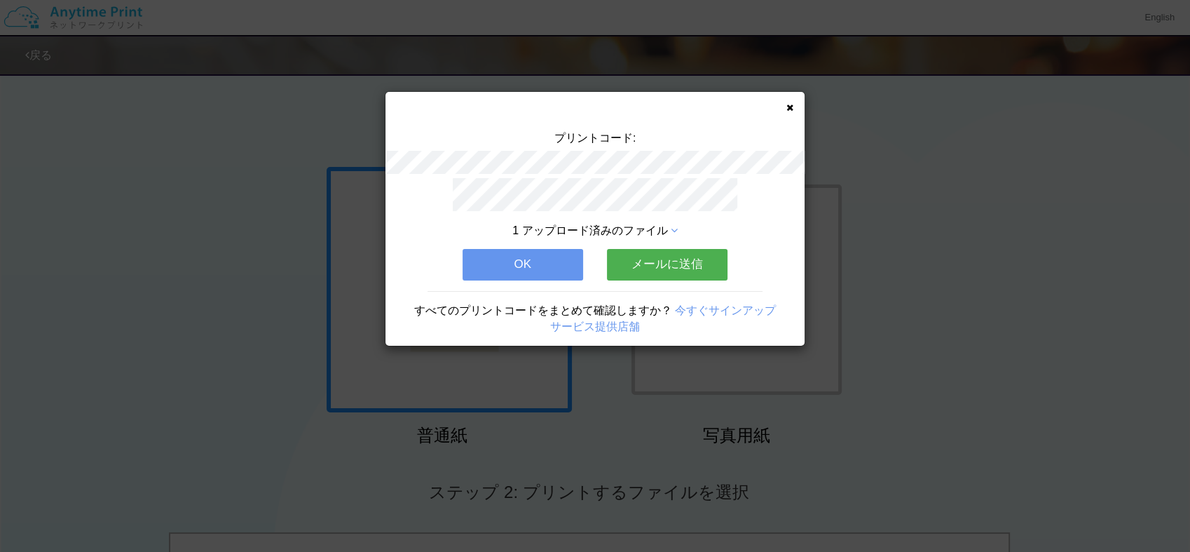
click at [521, 256] on button "OK" at bounding box center [523, 264] width 121 height 31
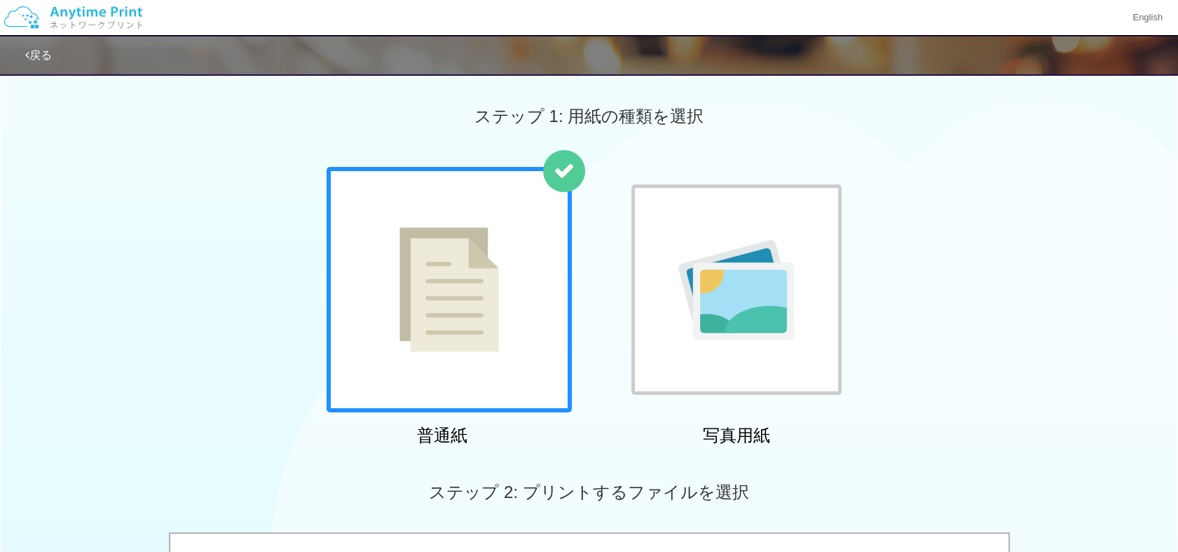
scroll to position [482, 0]
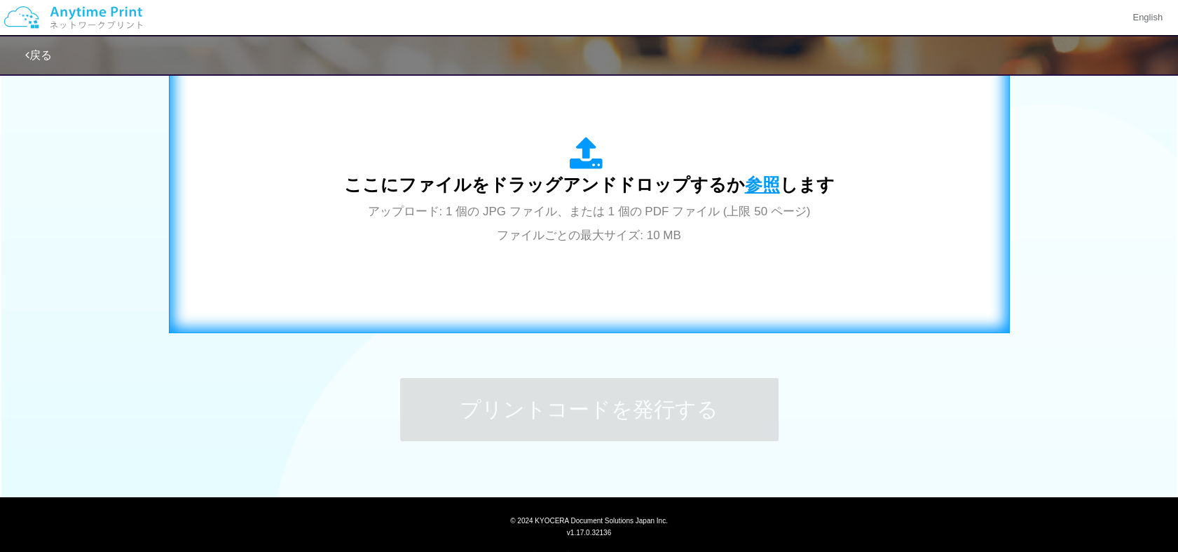
click at [758, 181] on span "参照" at bounding box center [762, 185] width 35 height 20
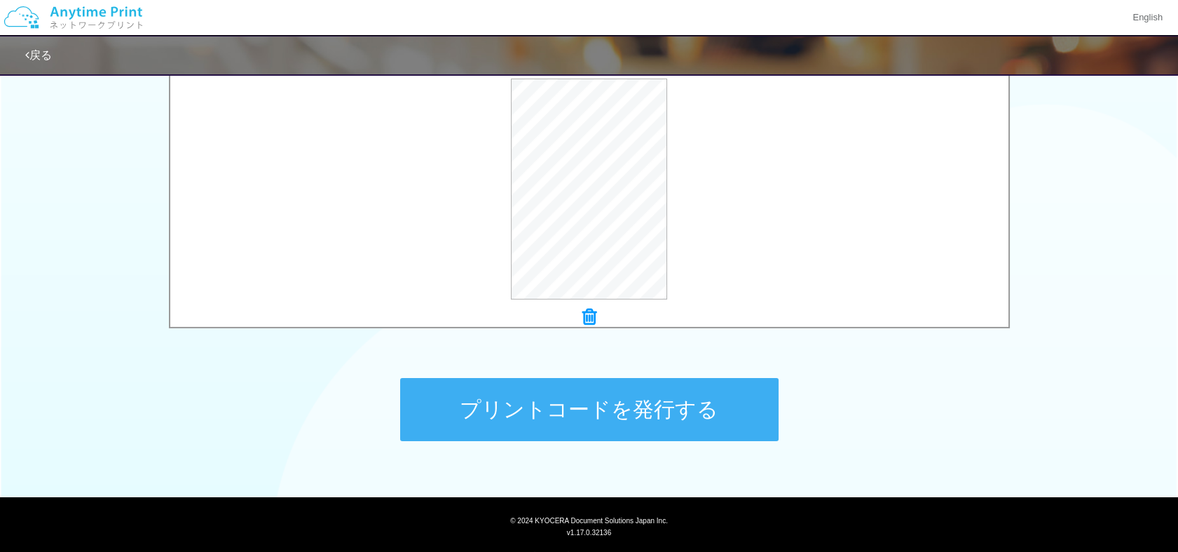
click at [623, 408] on button "プリントコードを発行する" at bounding box center [589, 409] width 378 height 63
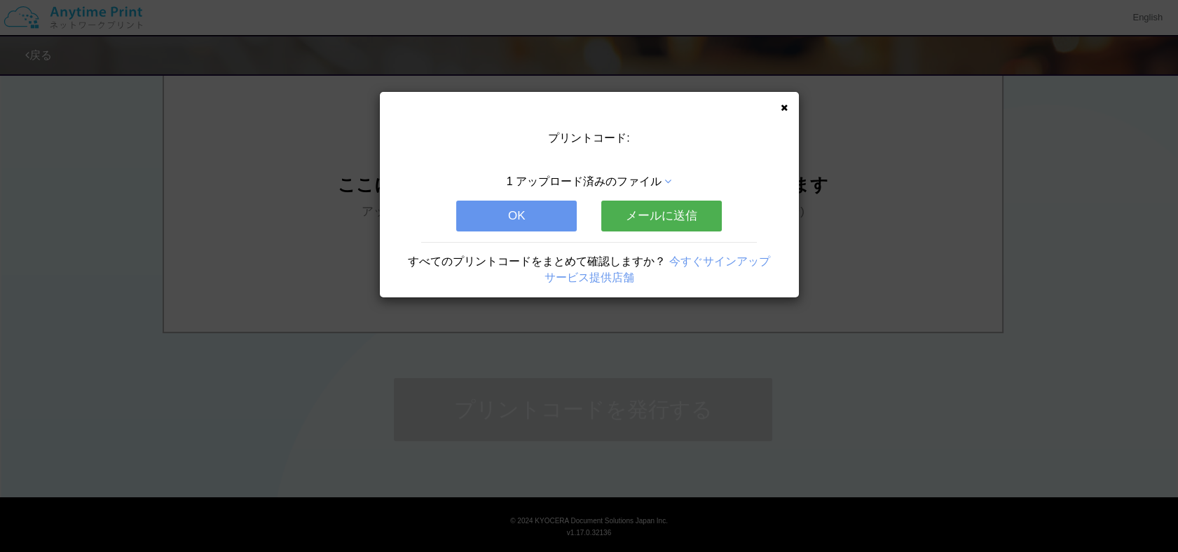
scroll to position [0, 0]
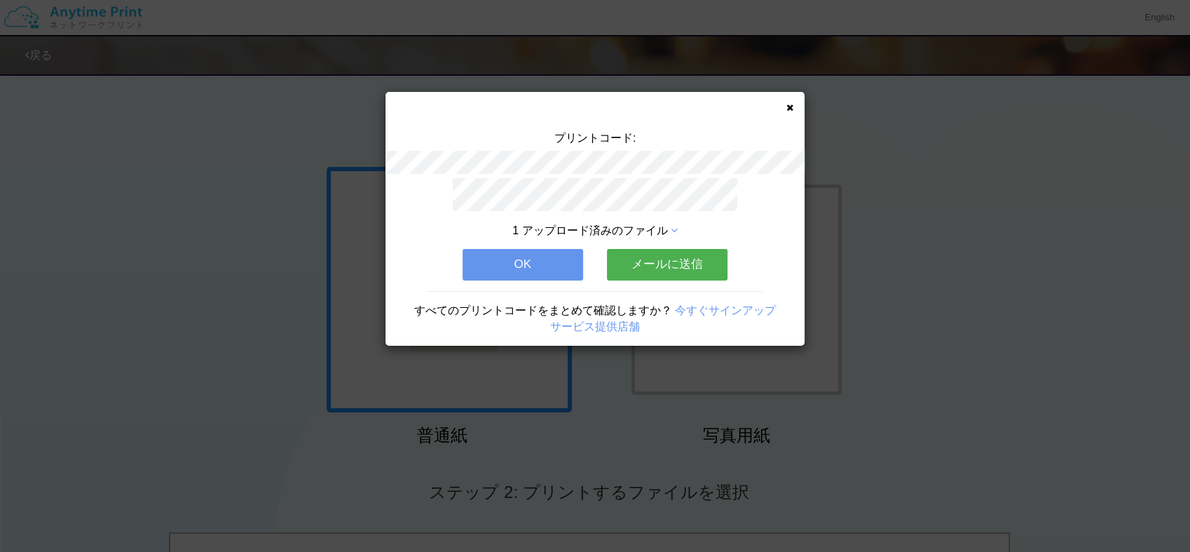
click at [527, 258] on button "OK" at bounding box center [523, 264] width 121 height 31
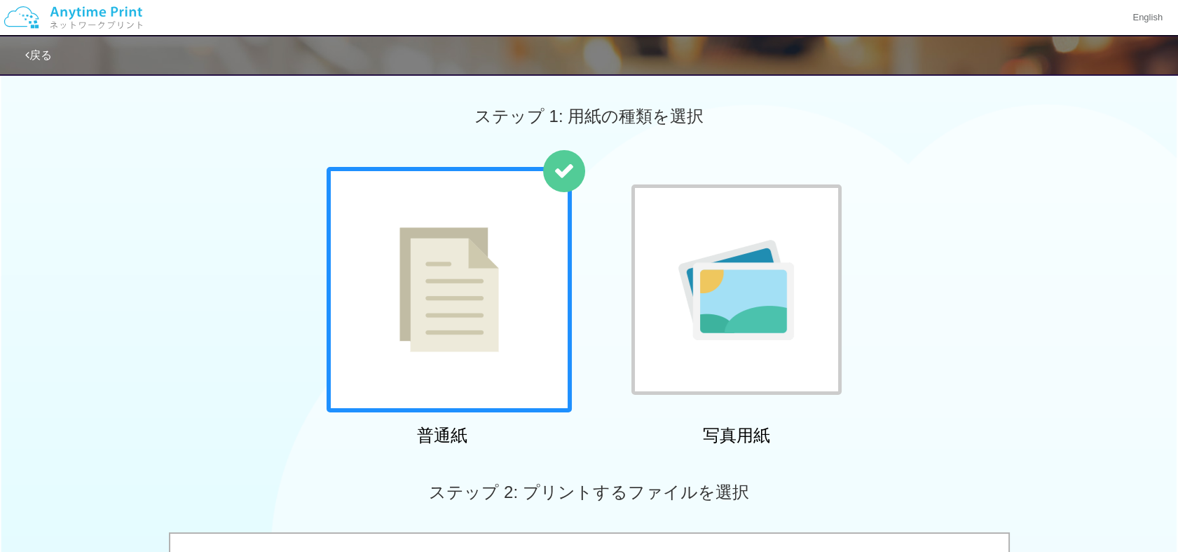
scroll to position [482, 0]
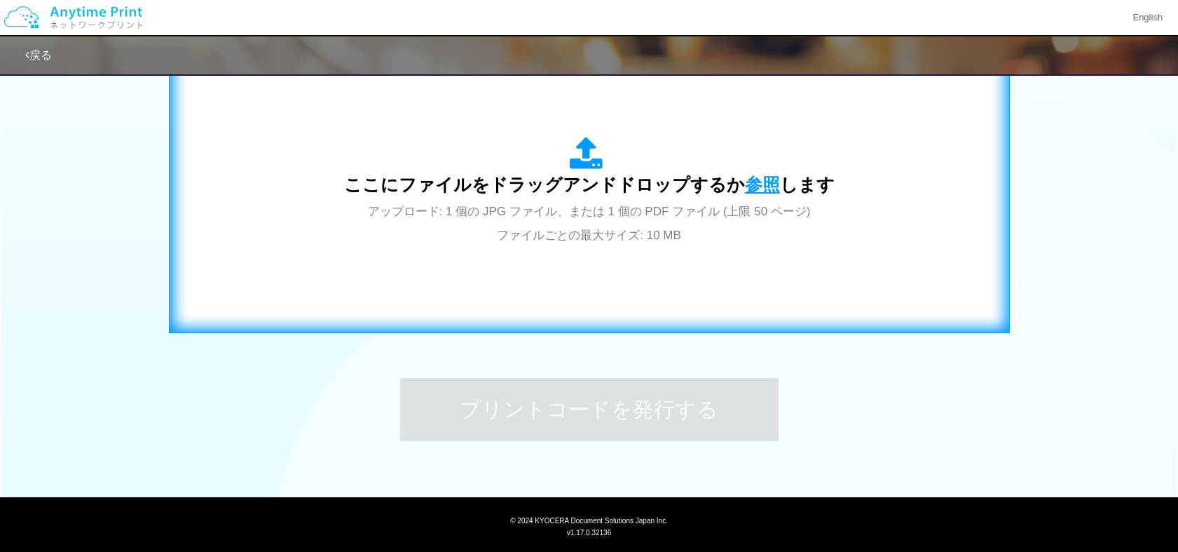
click at [756, 182] on span "参照" at bounding box center [762, 185] width 35 height 20
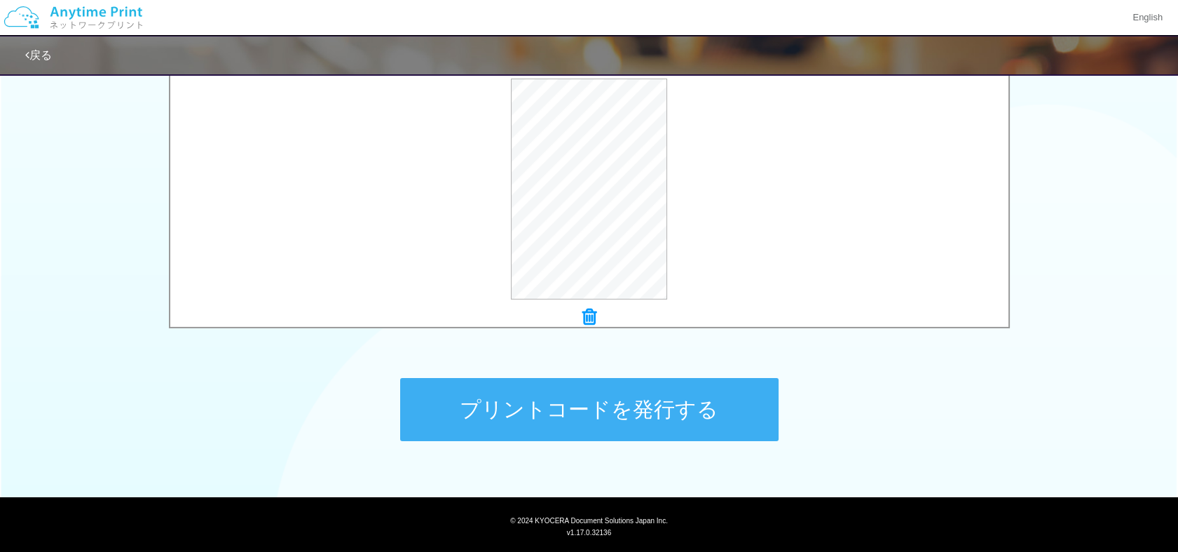
click at [535, 399] on button "プリントコードを発行する" at bounding box center [589, 409] width 378 height 63
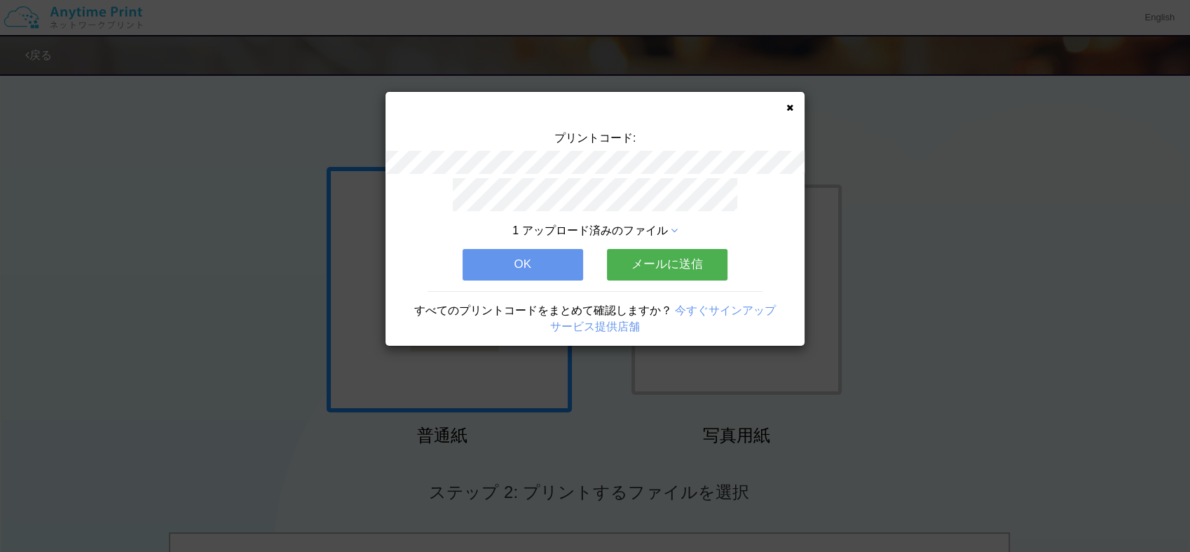
click at [528, 263] on button "OK" at bounding box center [523, 264] width 121 height 31
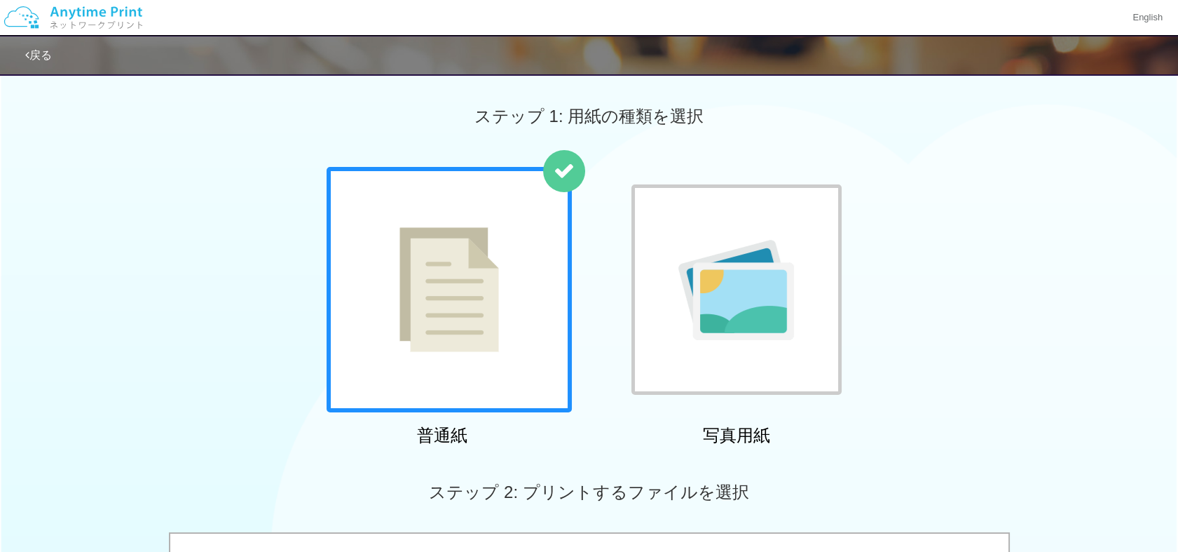
scroll to position [482, 0]
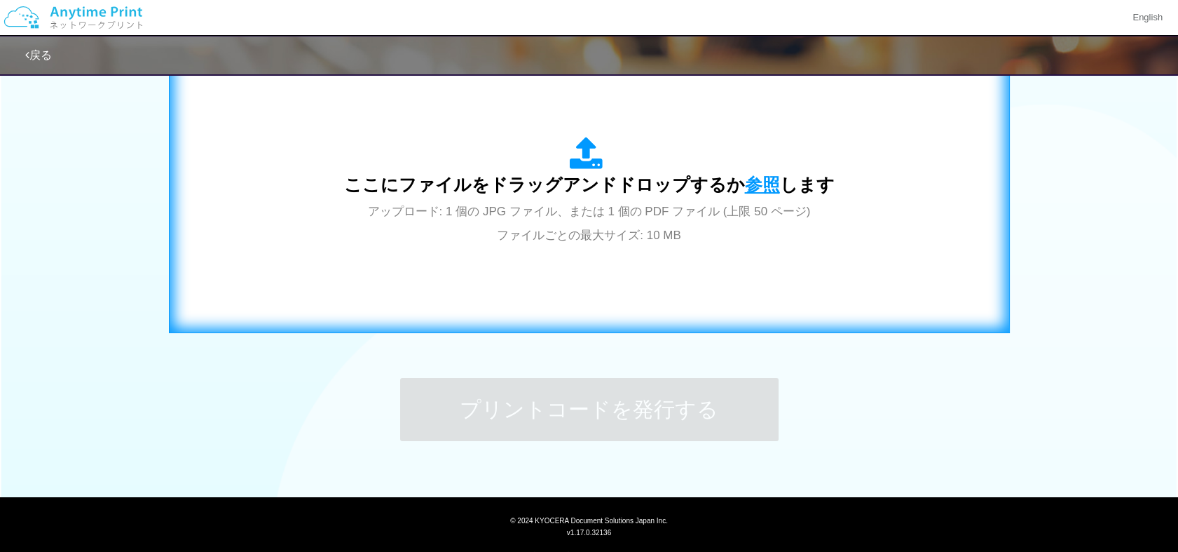
click at [751, 181] on span "参照" at bounding box center [762, 185] width 35 height 20
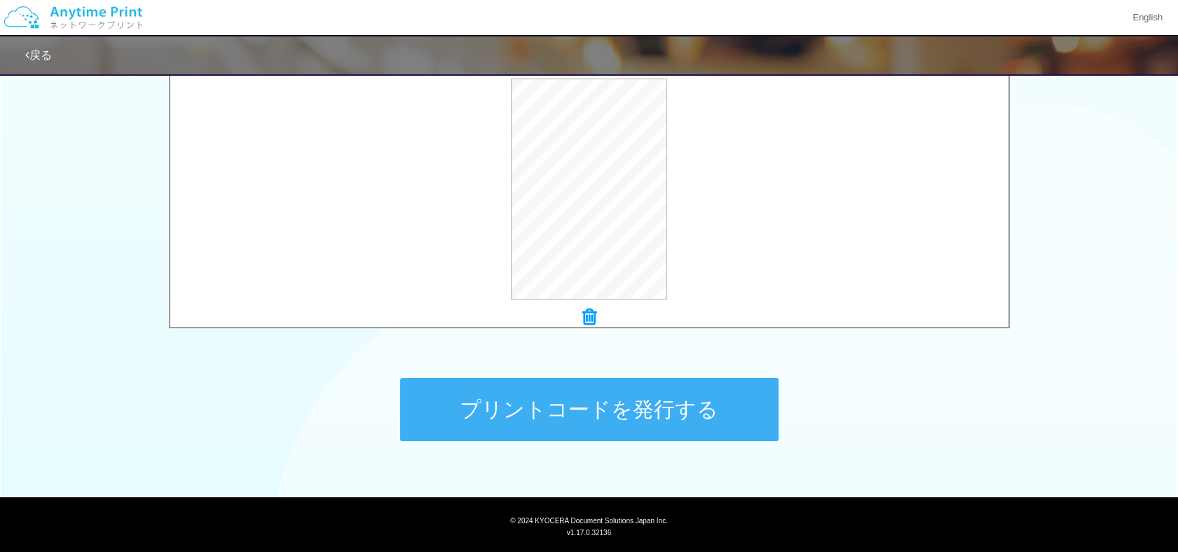
click at [566, 400] on button "プリントコードを発行する" at bounding box center [589, 409] width 378 height 63
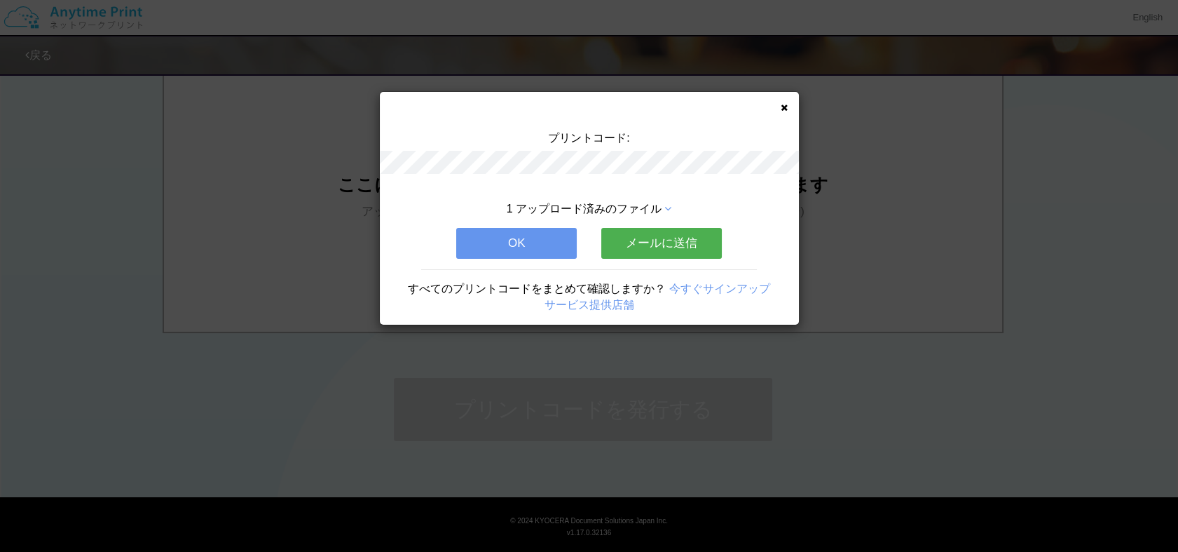
scroll to position [0, 0]
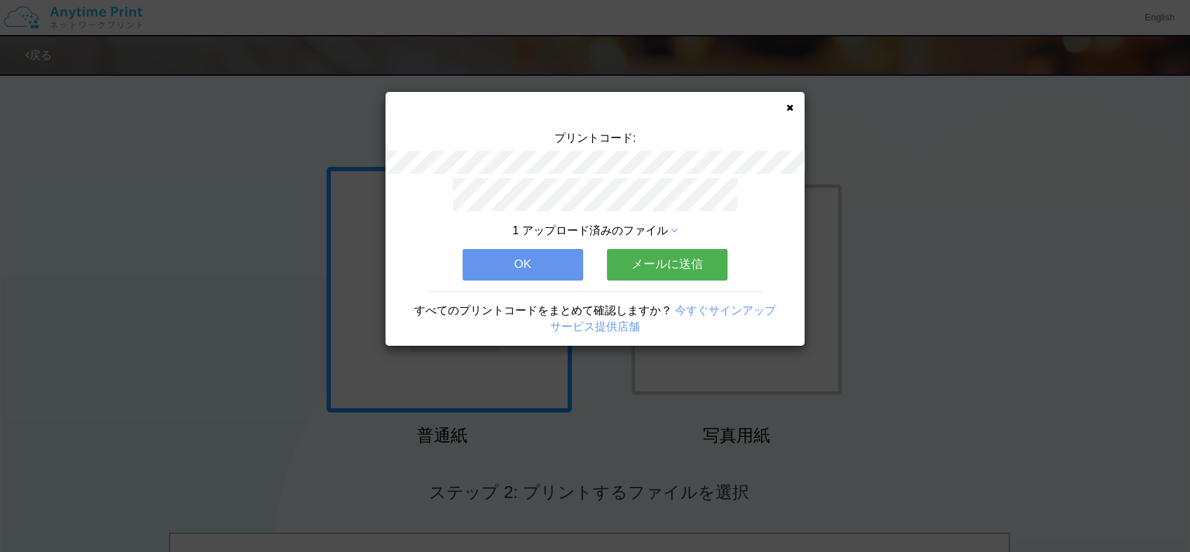
click at [534, 254] on button "OK" at bounding box center [523, 264] width 121 height 31
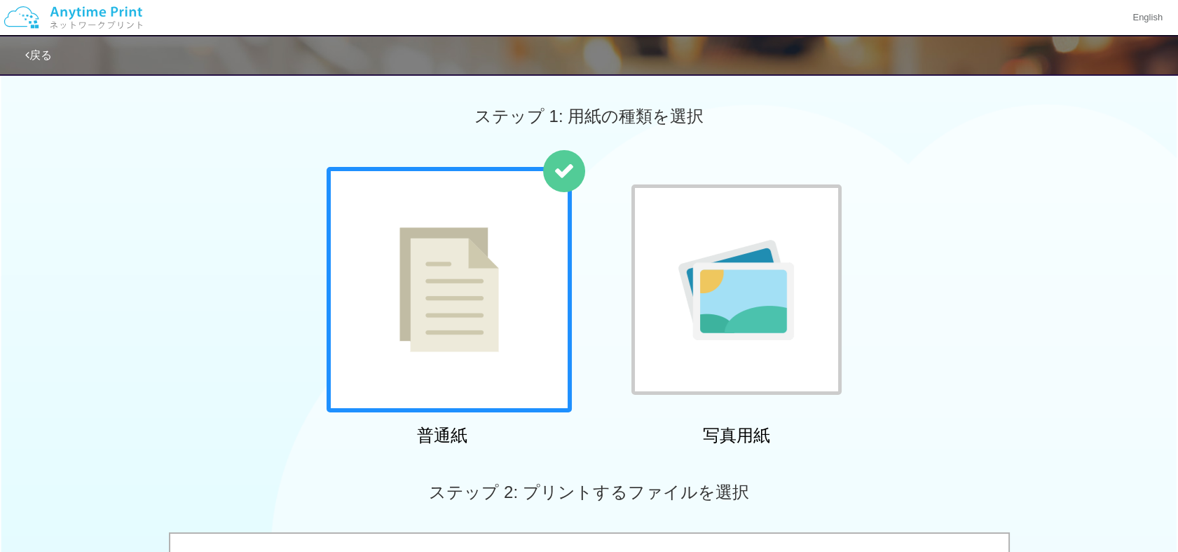
click at [1177, 414] on div "普通紙 写真用紙" at bounding box center [589, 309] width 1178 height 285
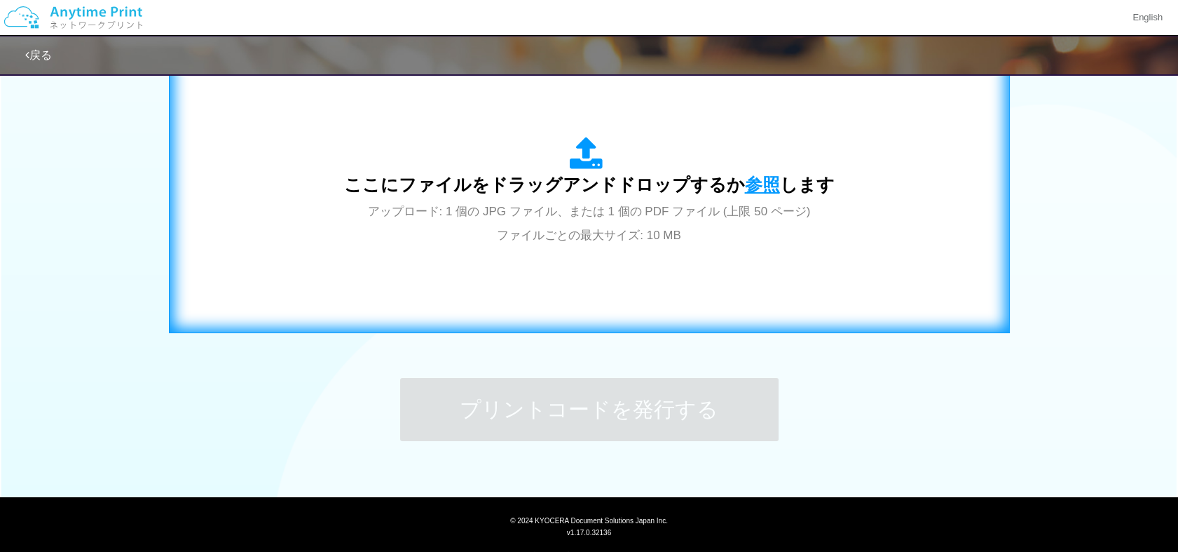
click at [752, 189] on span "参照" at bounding box center [762, 185] width 35 height 20
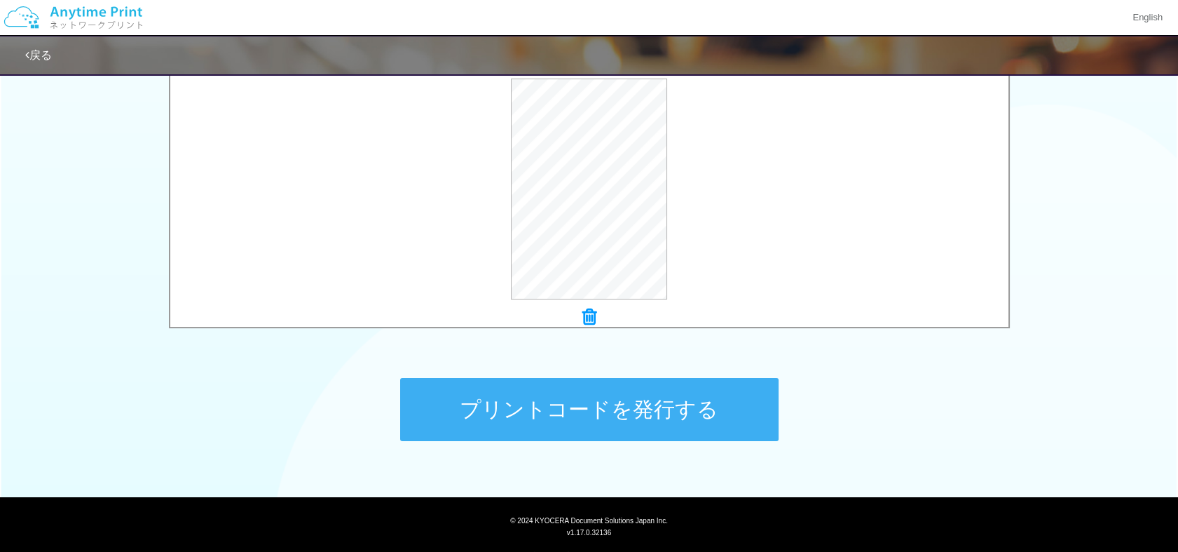
click at [625, 415] on button "プリントコードを発行する" at bounding box center [589, 409] width 378 height 63
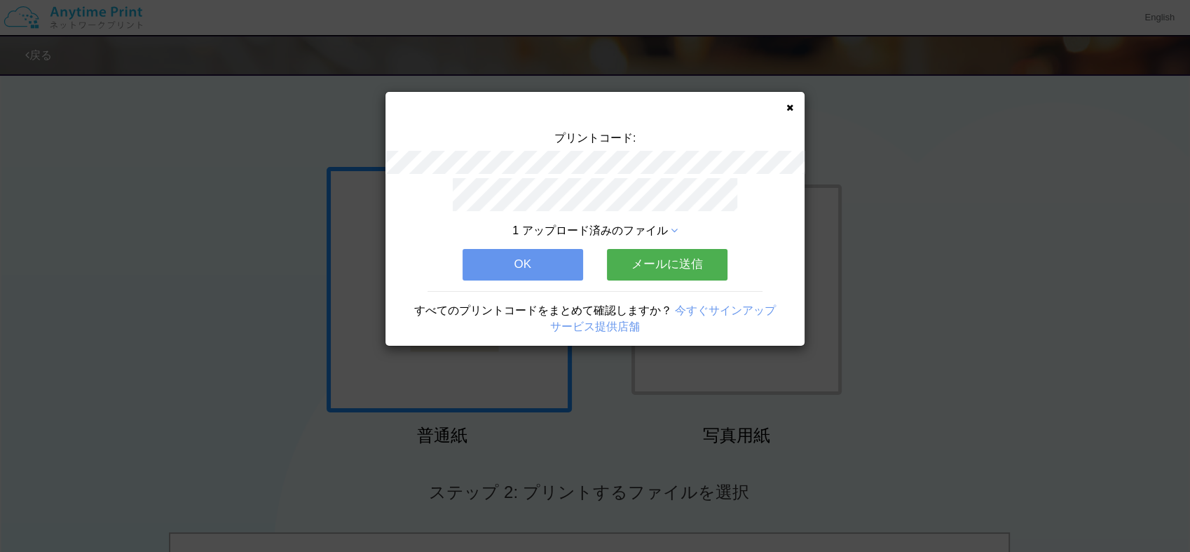
click at [528, 254] on button "OK" at bounding box center [523, 264] width 121 height 31
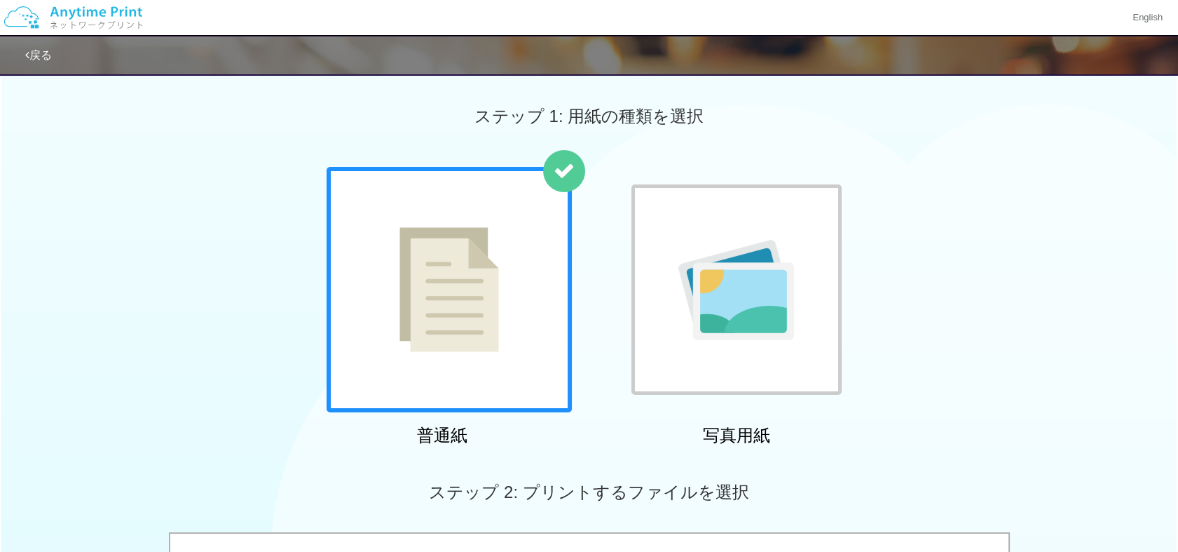
click at [1176, 459] on div "ステップ 2: プリントするファイルを選択" at bounding box center [589, 492] width 1178 height 80
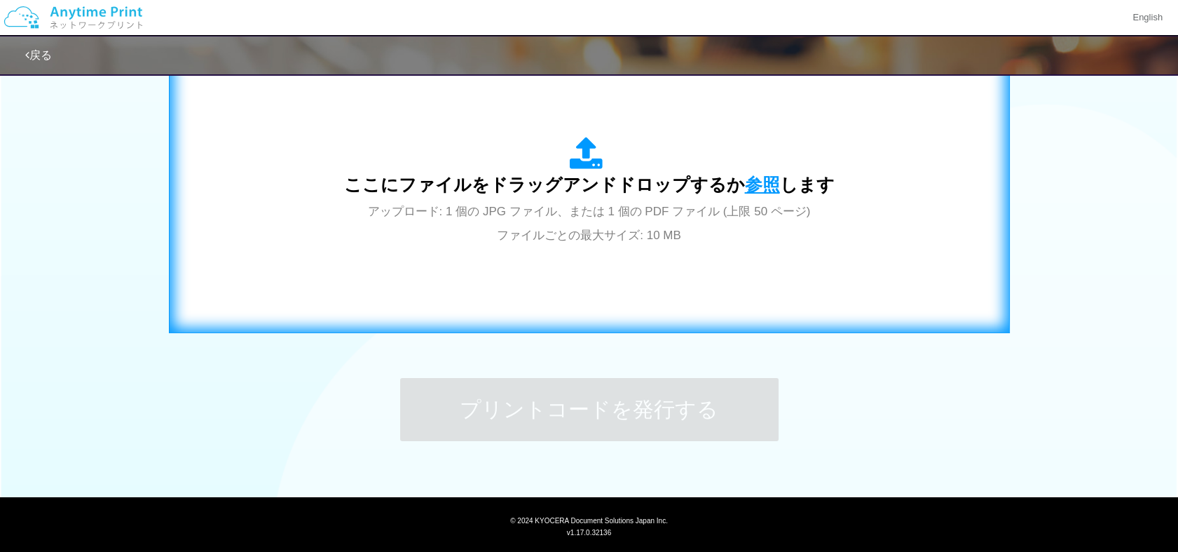
click at [759, 181] on span "参照" at bounding box center [762, 185] width 35 height 20
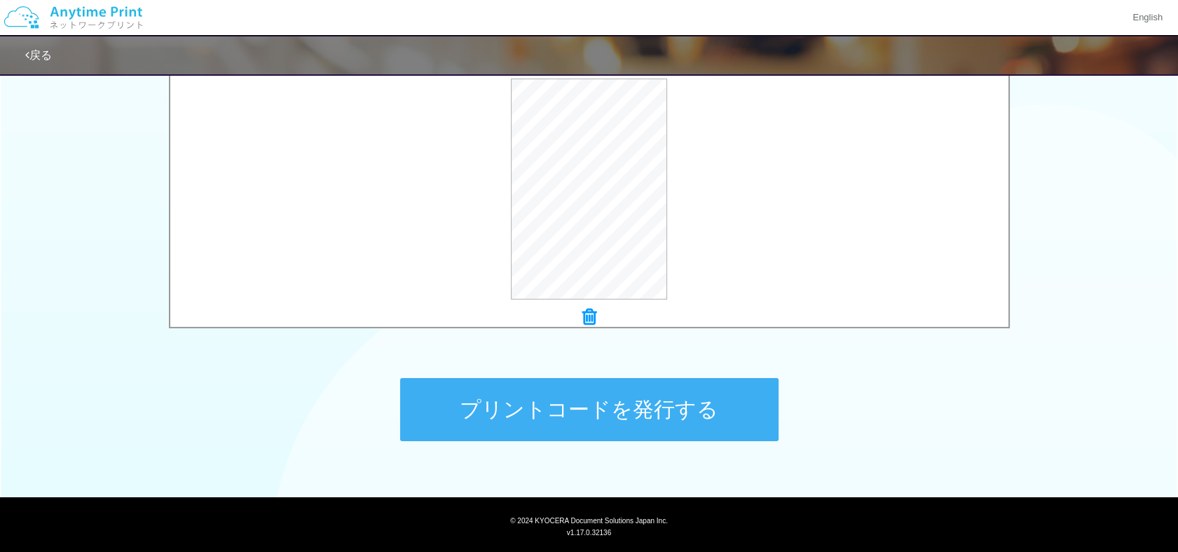
click at [555, 398] on button "プリントコードを発行する" at bounding box center [589, 409] width 378 height 63
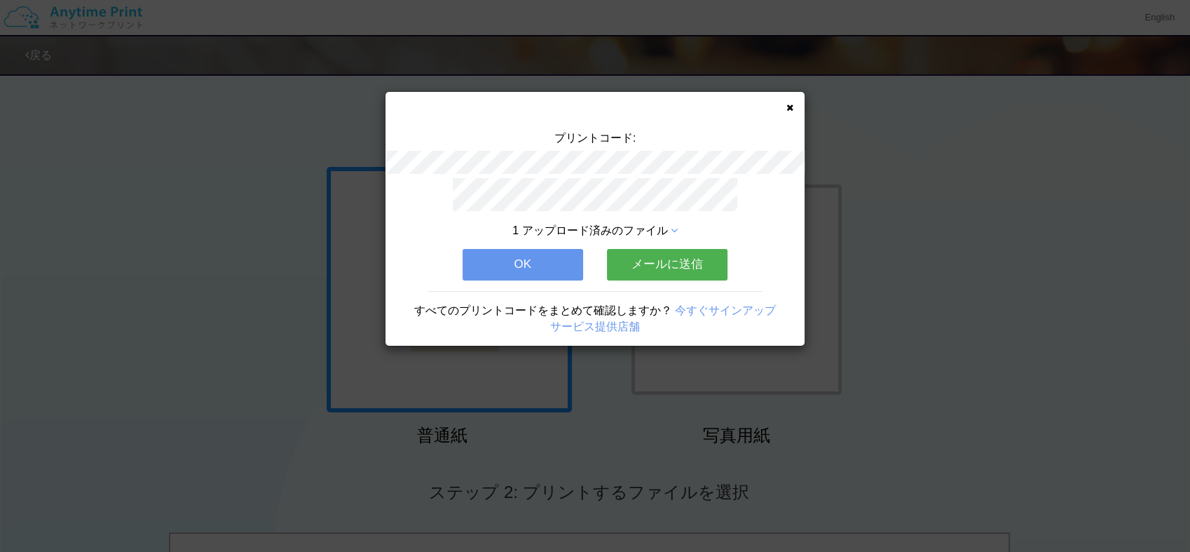
click at [527, 262] on button "OK" at bounding box center [523, 264] width 121 height 31
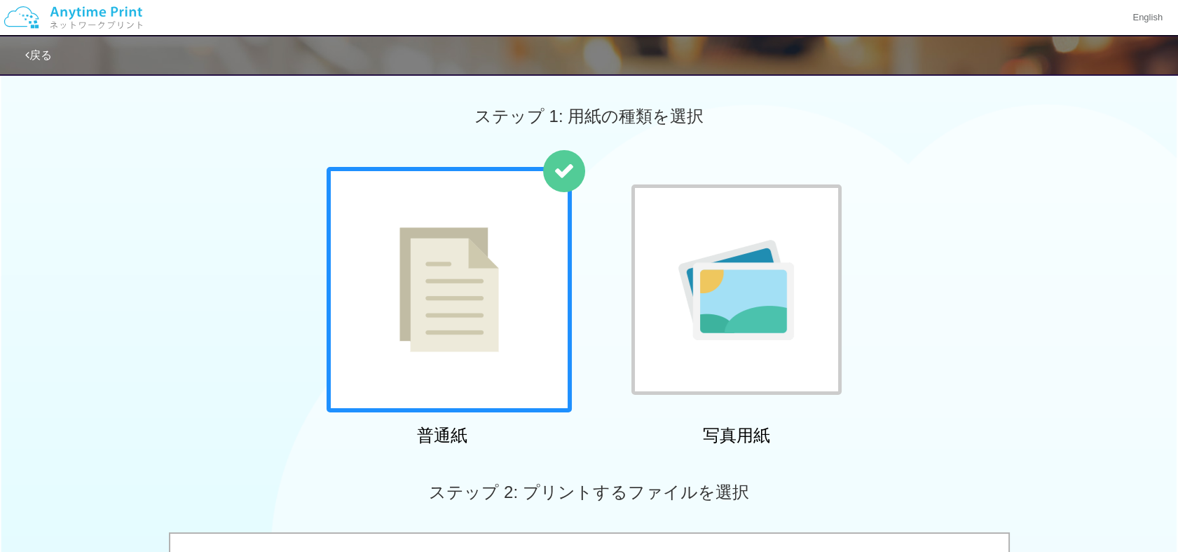
scroll to position [482, 0]
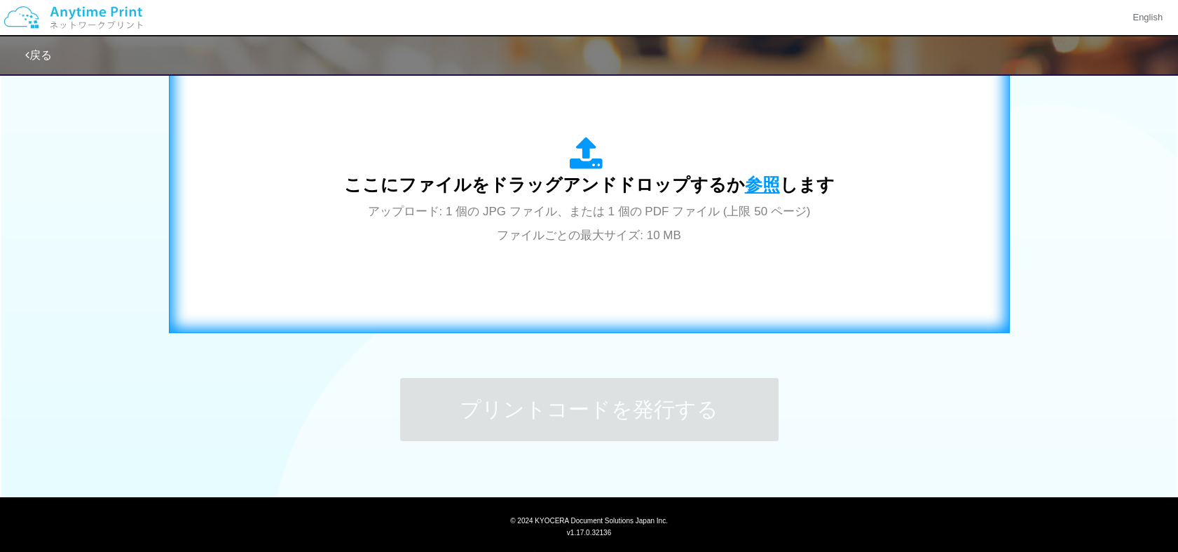
click at [751, 181] on span "参照" at bounding box center [762, 185] width 35 height 20
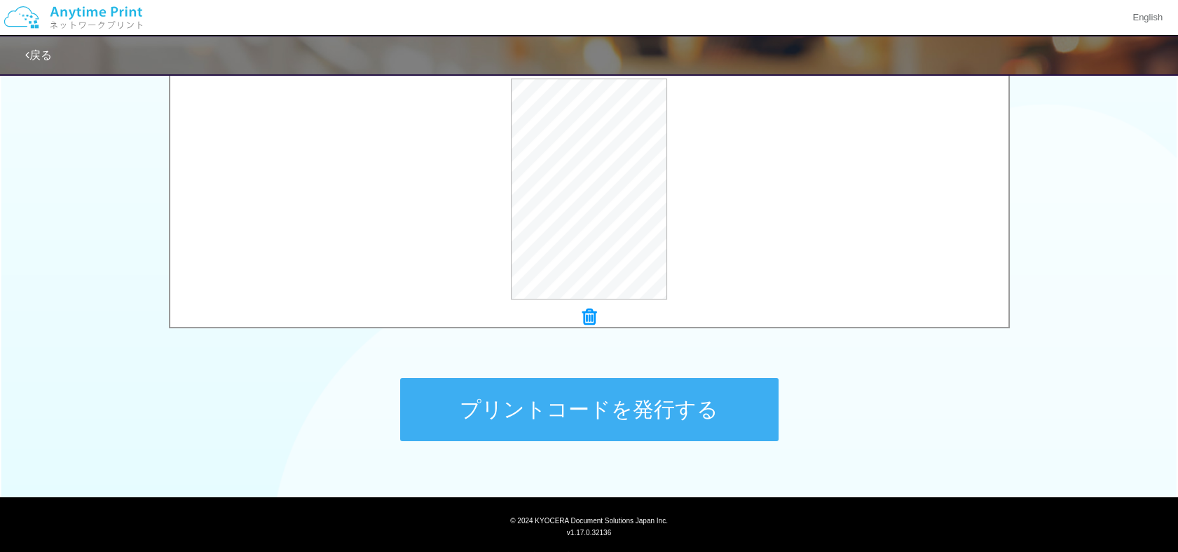
click at [561, 398] on button "プリントコードを発行する" at bounding box center [589, 409] width 378 height 63
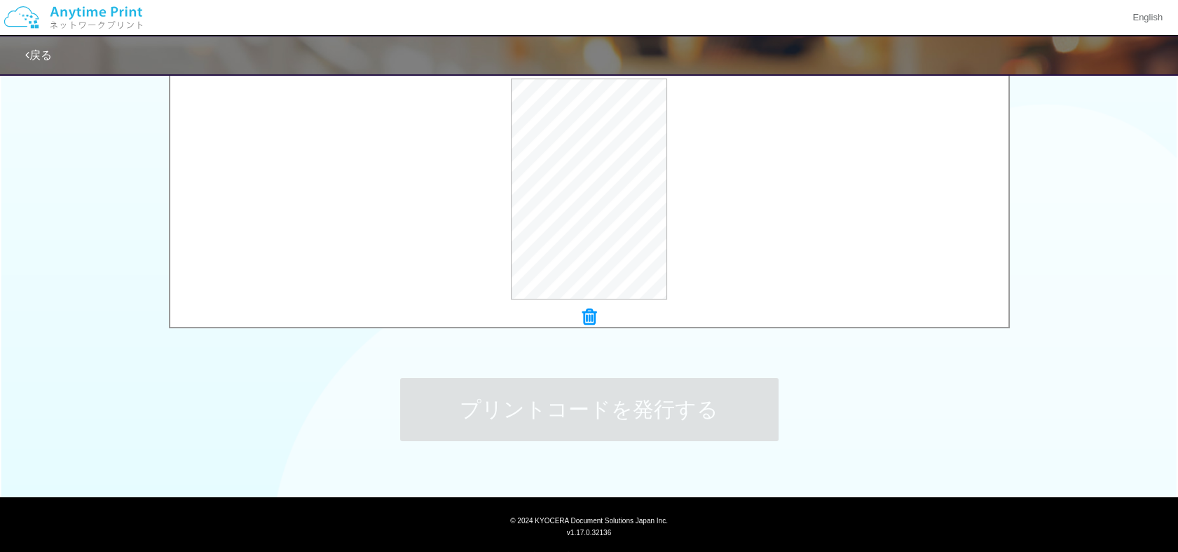
scroll to position [0, 0]
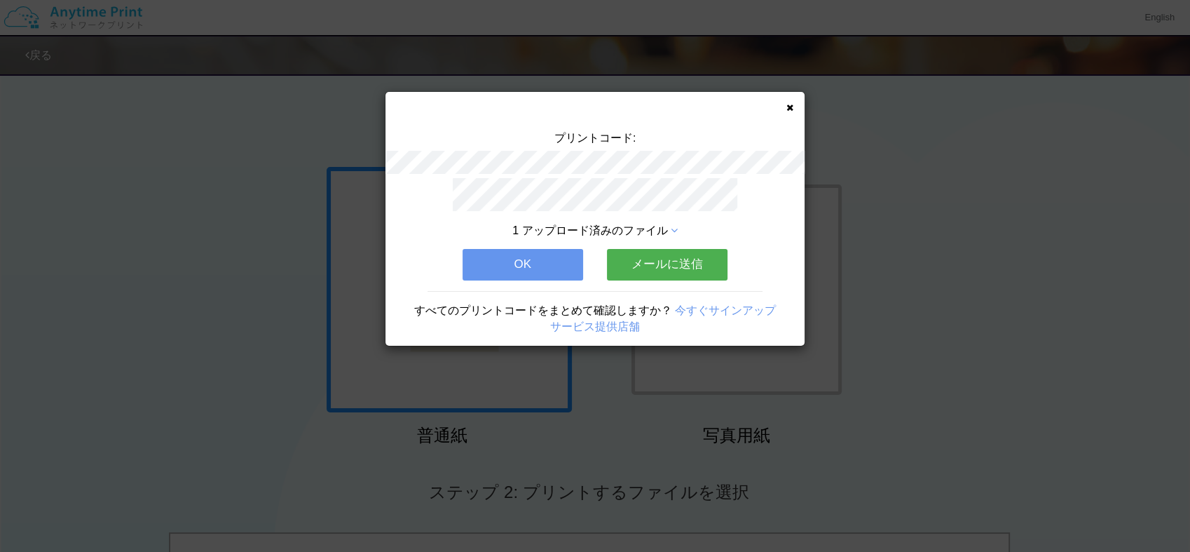
click at [517, 254] on button "OK" at bounding box center [523, 264] width 121 height 31
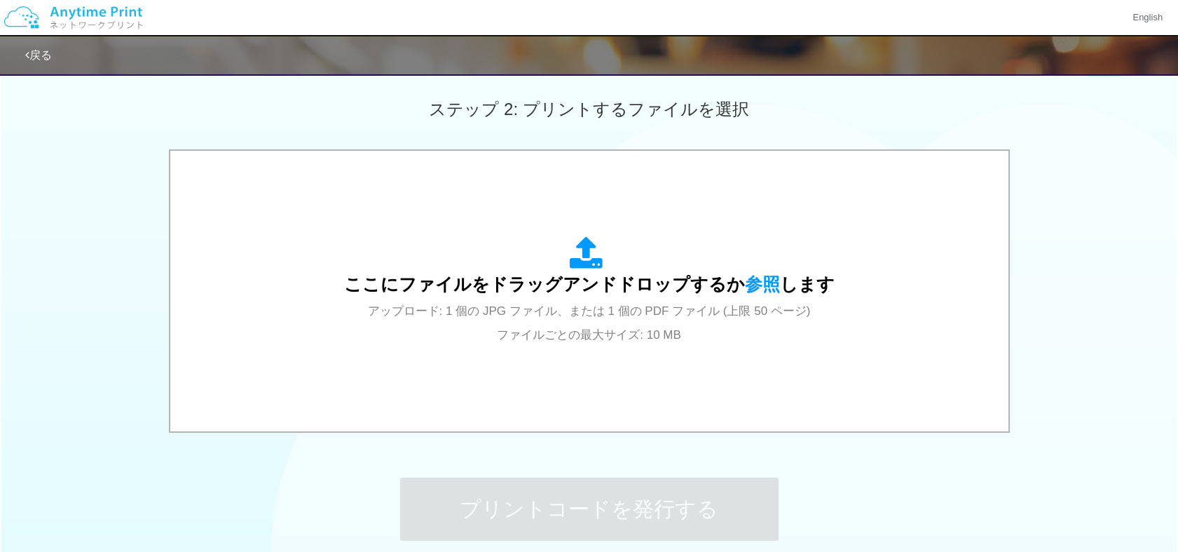
scroll to position [482, 0]
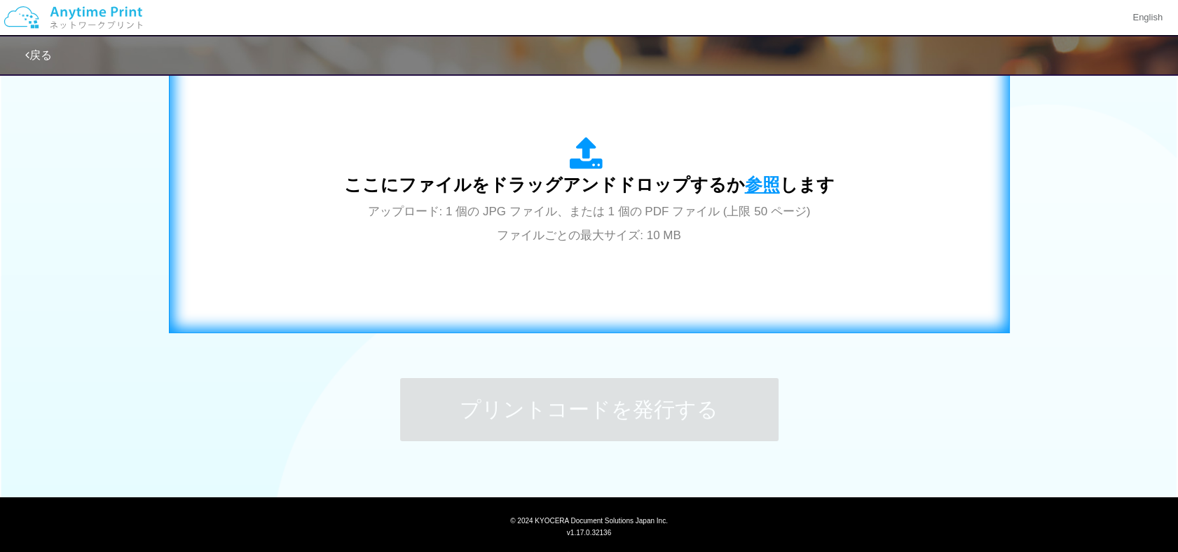
click at [756, 186] on span "参照" at bounding box center [762, 185] width 35 height 20
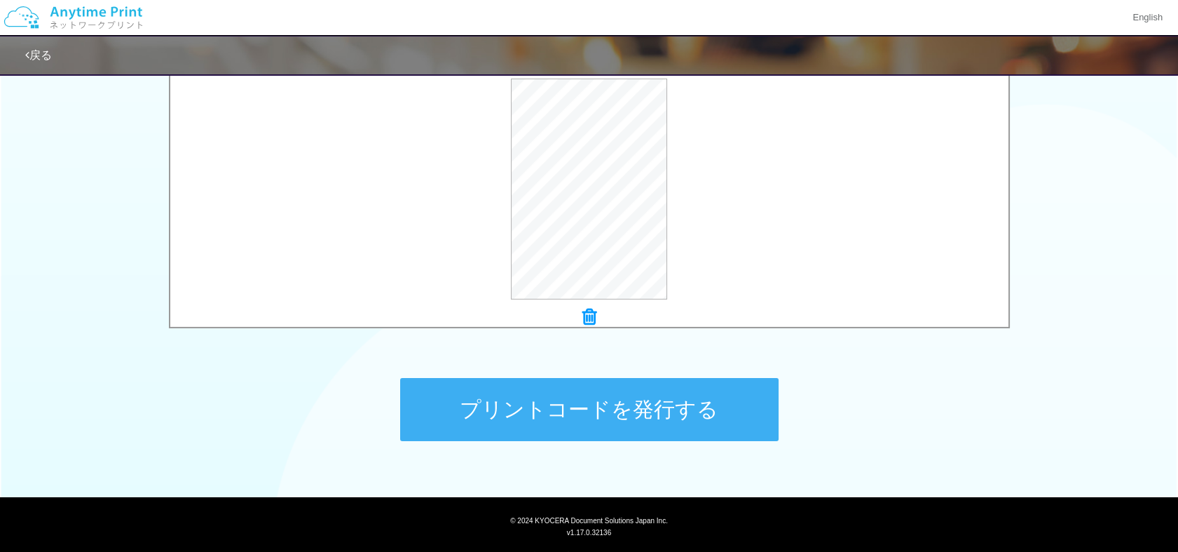
click at [616, 409] on button "プリントコードを発行する" at bounding box center [589, 409] width 378 height 63
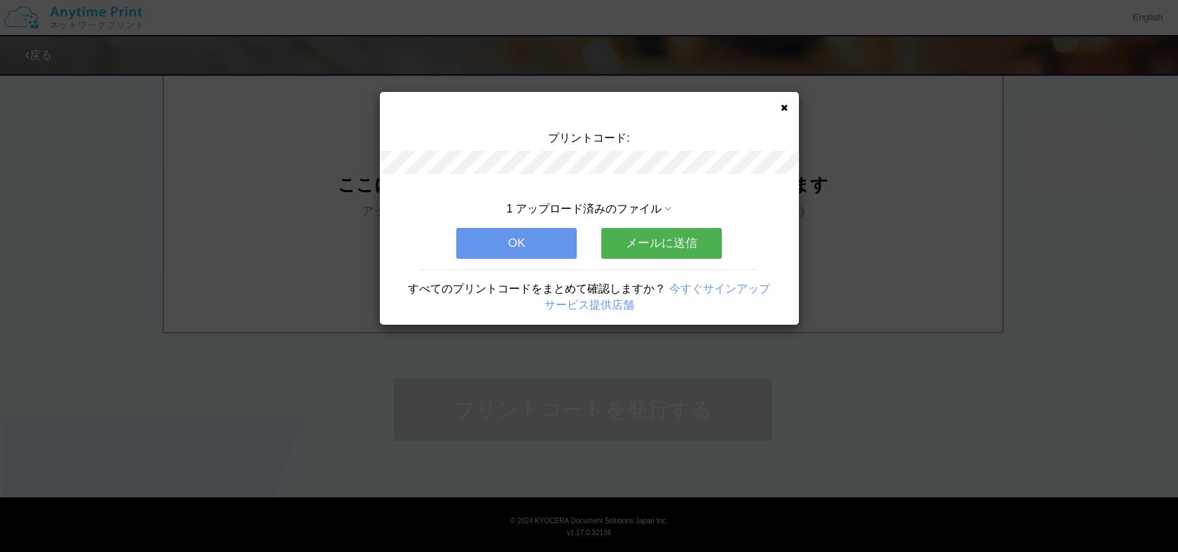
scroll to position [0, 0]
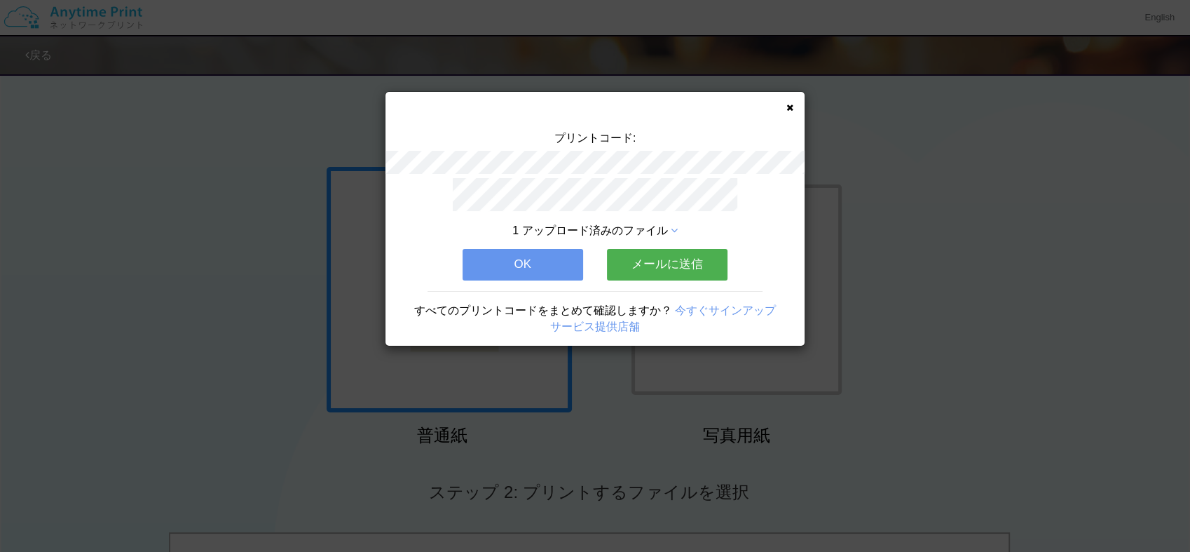
click at [537, 257] on button "OK" at bounding box center [523, 264] width 121 height 31
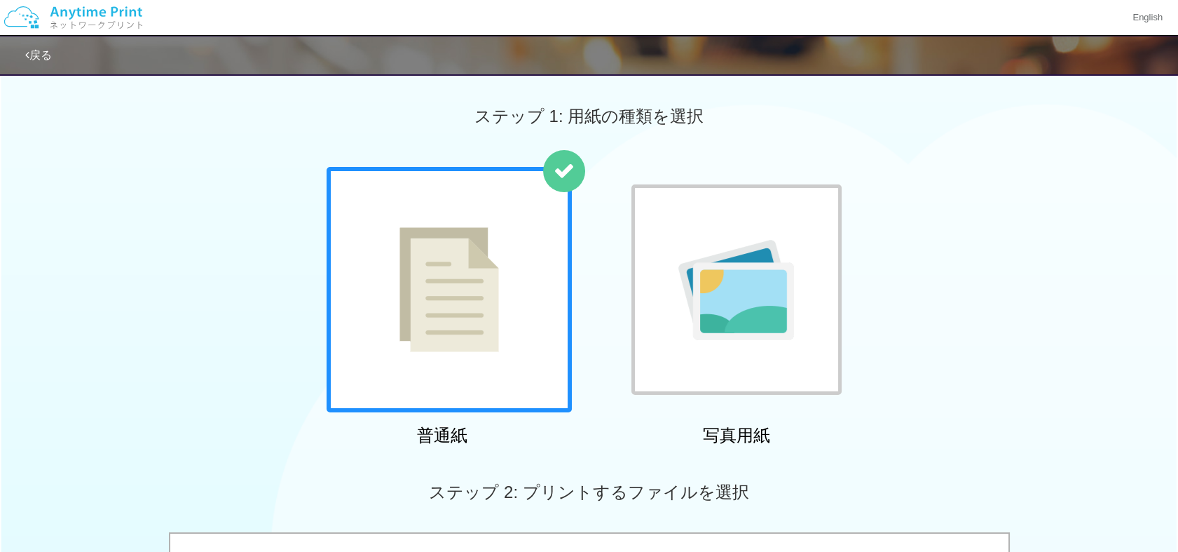
scroll to position [482, 0]
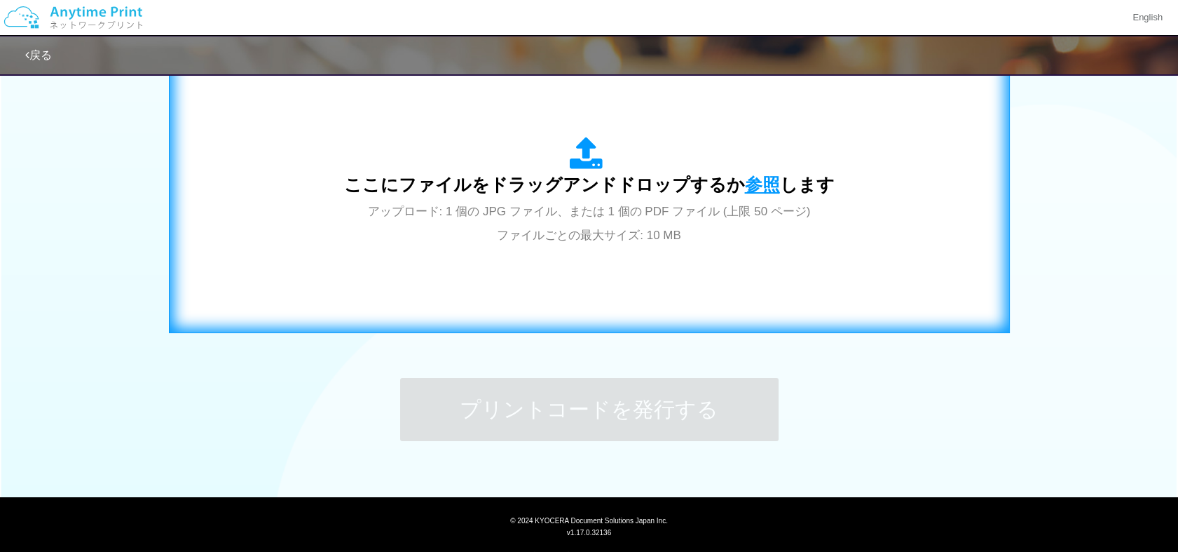
click at [751, 185] on span "参照" at bounding box center [762, 185] width 35 height 20
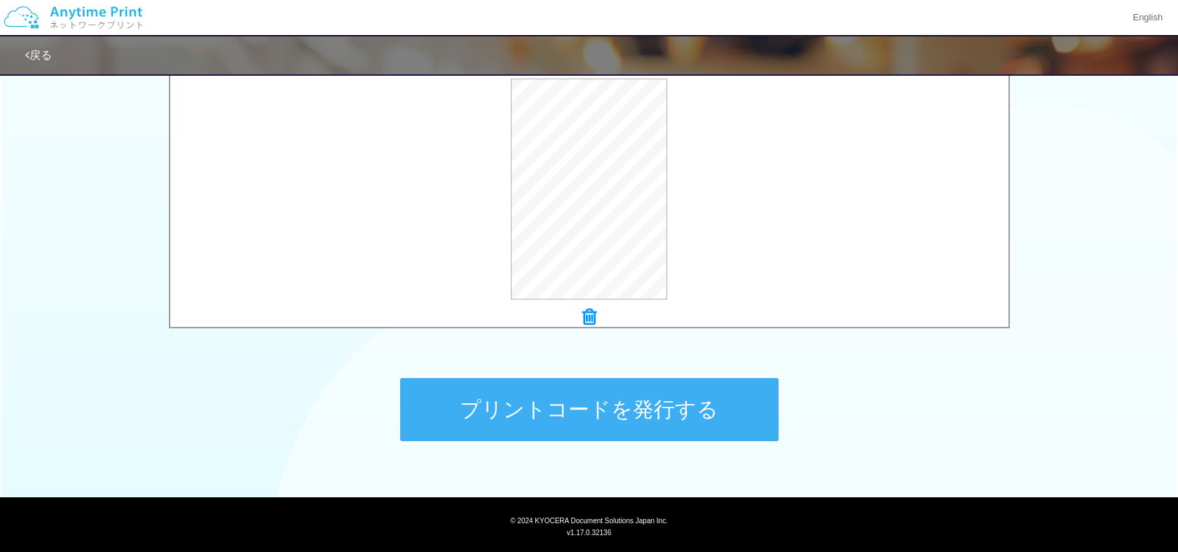
click at [590, 400] on button "プリントコードを発行する" at bounding box center [589, 409] width 378 height 63
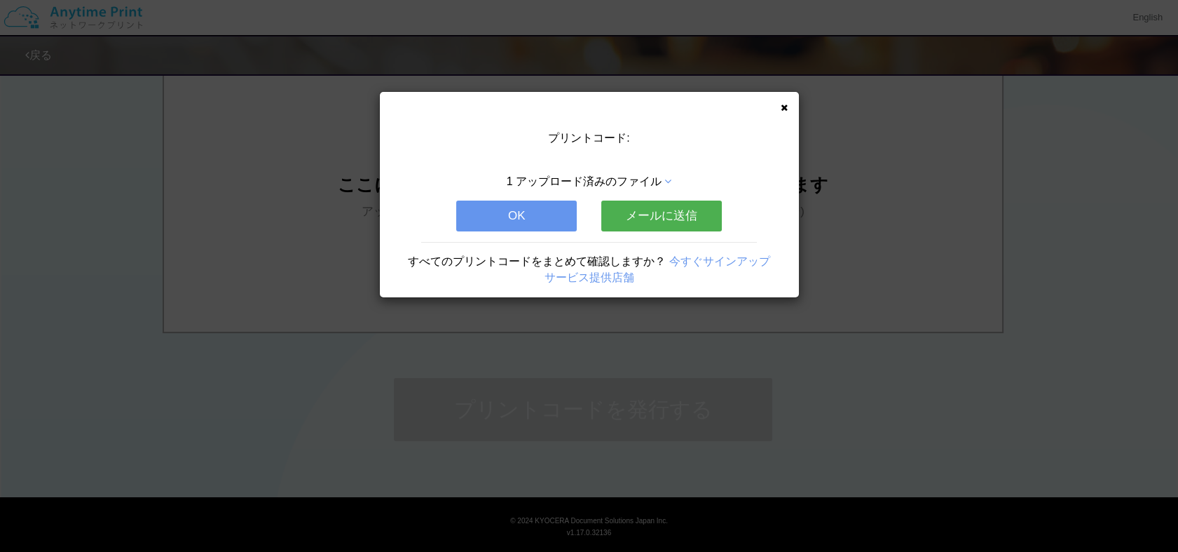
scroll to position [0, 0]
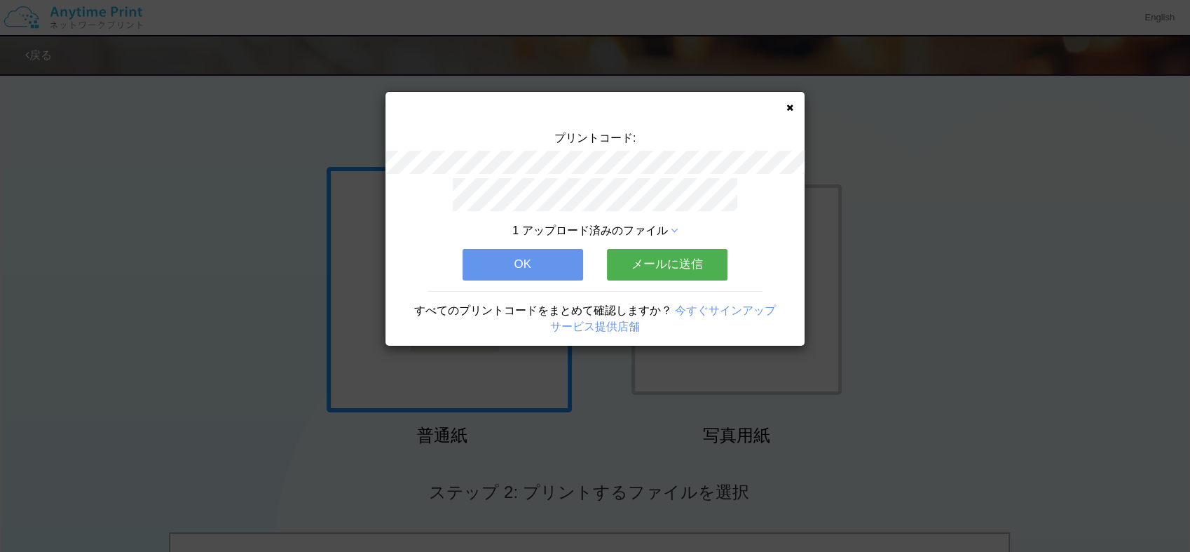
click at [490, 255] on button "OK" at bounding box center [523, 264] width 121 height 31
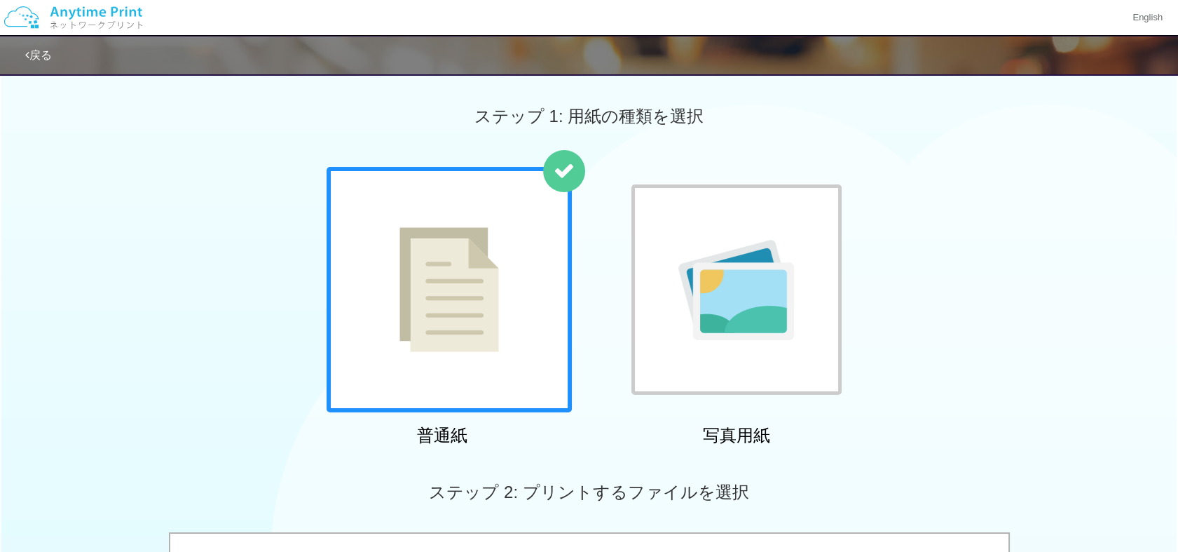
scroll to position [482, 0]
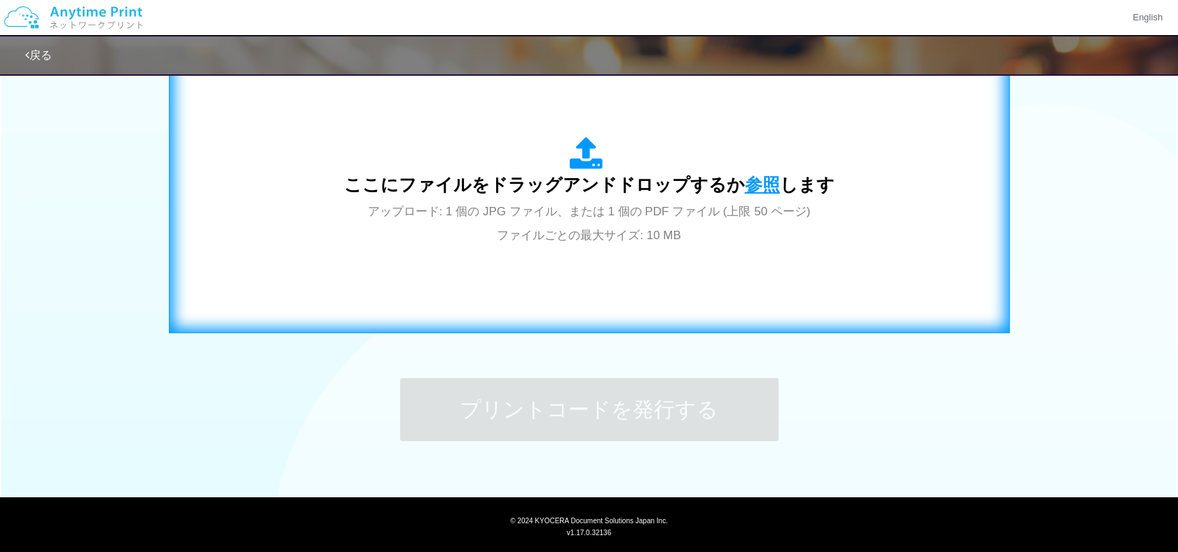
click at [759, 180] on span "参照" at bounding box center [762, 185] width 35 height 20
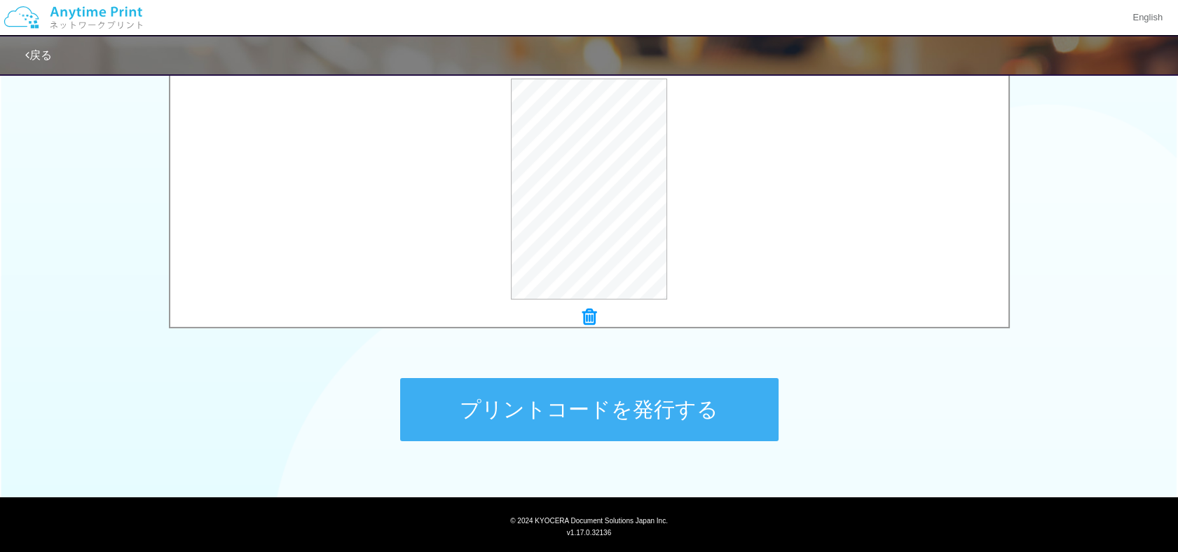
click at [596, 414] on button "プリントコードを発行する" at bounding box center [589, 409] width 378 height 63
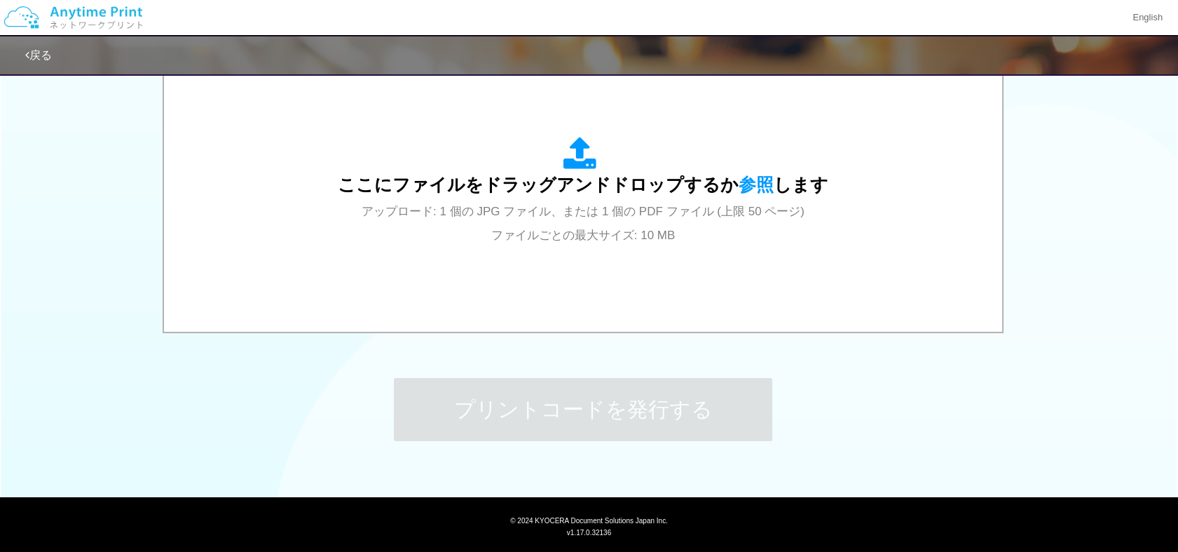
scroll to position [0, 0]
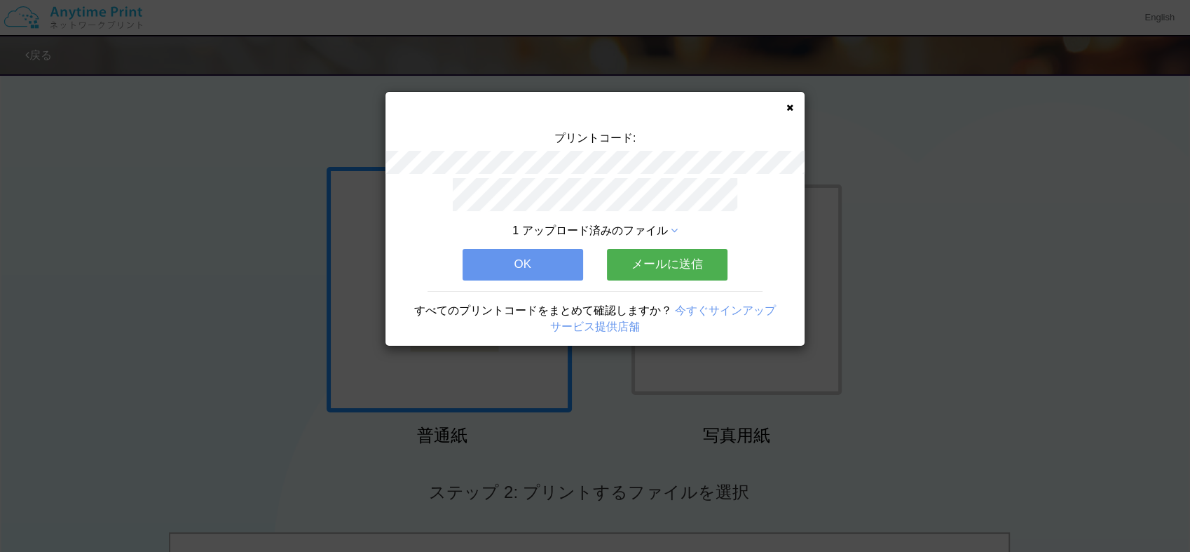
click at [515, 255] on button "OK" at bounding box center [523, 264] width 121 height 31
